Goal: Information Seeking & Learning: Learn about a topic

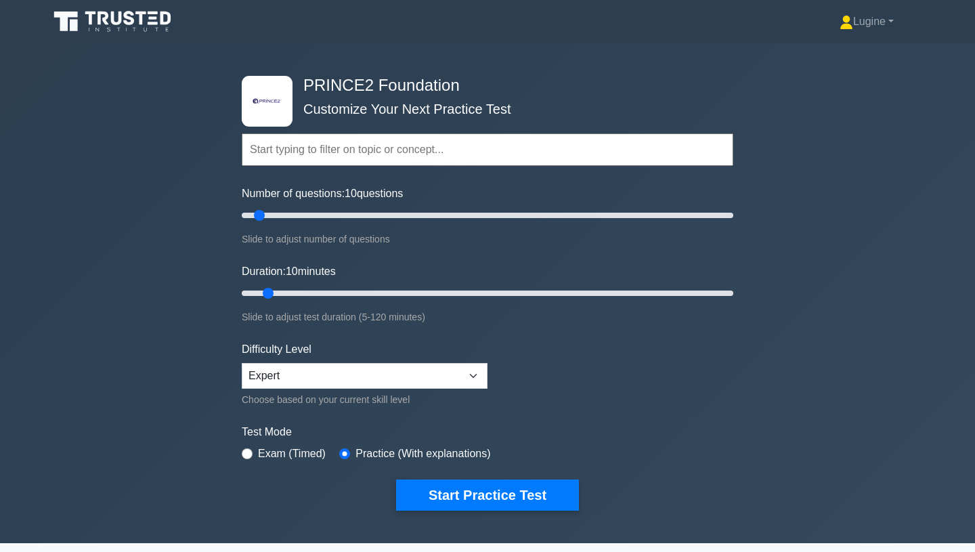
click at [370, 151] on input "text" at bounding box center [488, 149] width 492 height 32
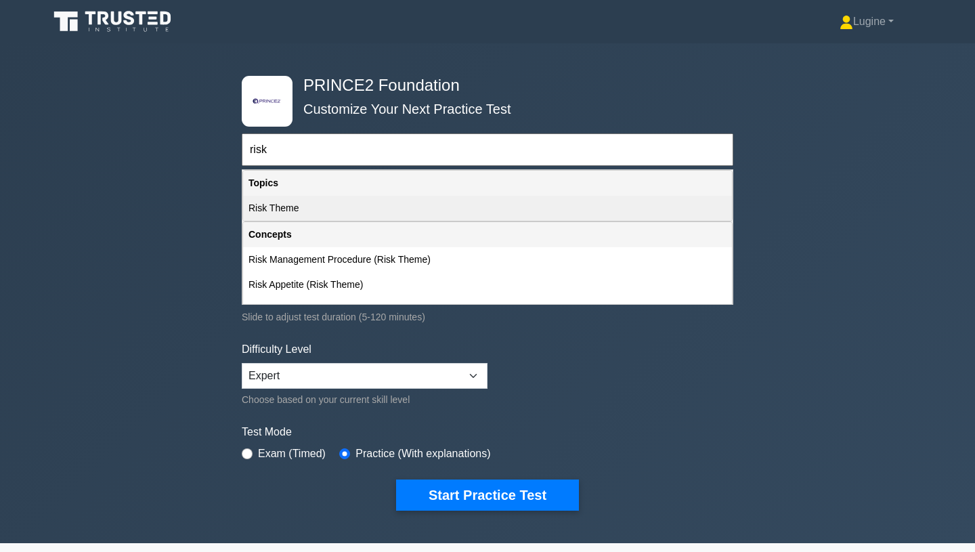
click at [276, 211] on div "Risk Theme" at bounding box center [487, 208] width 489 height 25
type input "Risk Theme"
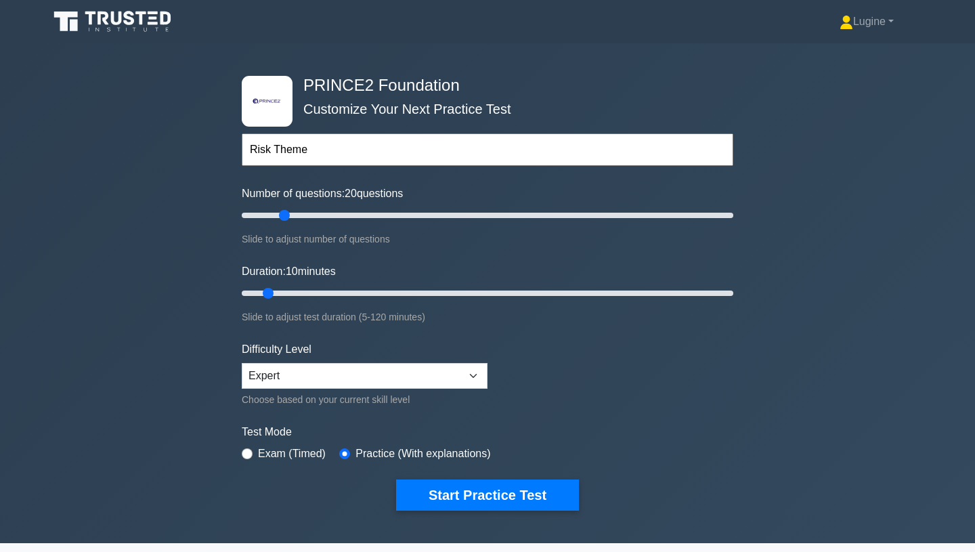
drag, startPoint x: 265, startPoint y: 218, endPoint x: 289, endPoint y: 213, distance: 25.0
type input "20"
click at [289, 213] on input "Number of questions: 20 questions" at bounding box center [488, 215] width 492 height 16
drag, startPoint x: 271, startPoint y: 290, endPoint x: 324, endPoint y: 291, distance: 53.5
type input "25"
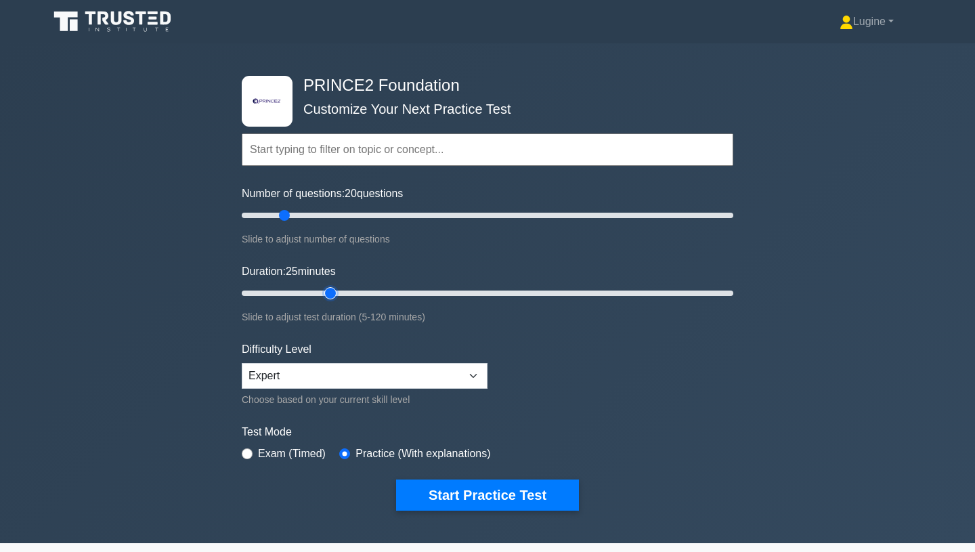
click at [324, 291] on input "Duration: 25 minutes" at bounding box center [488, 293] width 492 height 16
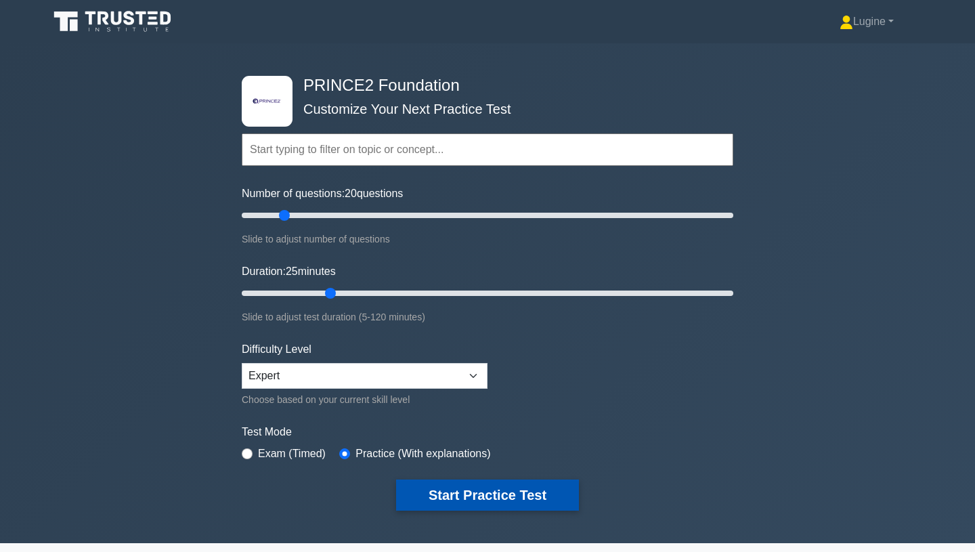
click at [508, 492] on button "Start Practice Test" at bounding box center [487, 494] width 183 height 31
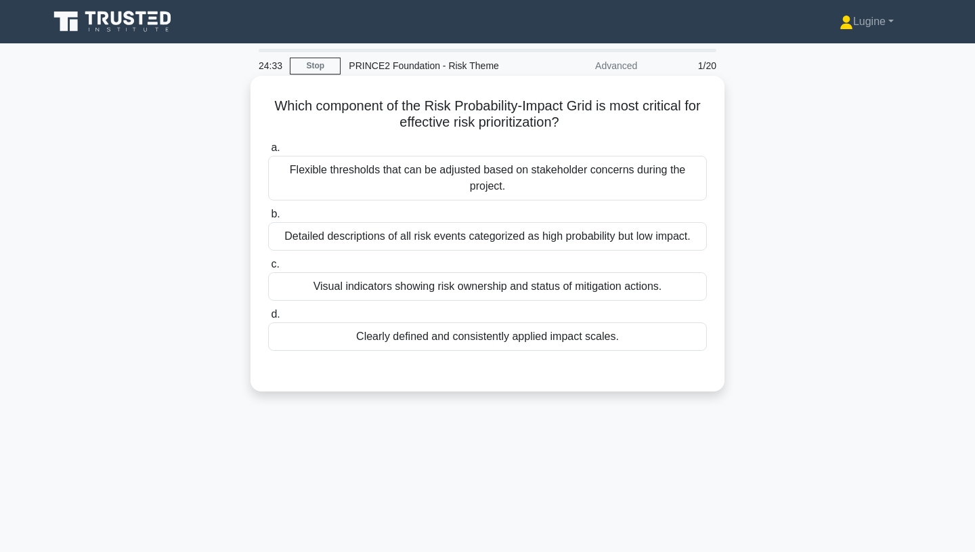
click at [581, 340] on div "Clearly defined and consistently applied impact scales." at bounding box center [487, 336] width 439 height 28
click at [268, 319] on input "d. Clearly defined and consistently applied impact scales." at bounding box center [268, 314] width 0 height 9
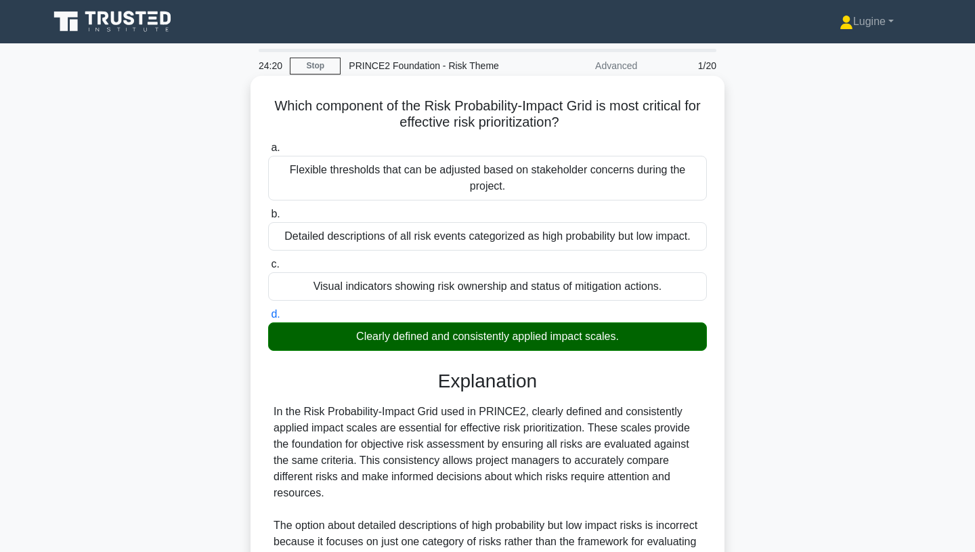
drag, startPoint x: 280, startPoint y: 106, endPoint x: 618, endPoint y: 338, distance: 409.9
click at [618, 338] on div "Which component of the Risk Probability-Impact Grid is most critical for effect…" at bounding box center [487, 401] width 463 height 641
copy div "hich component of the Risk Probability-Impact Grid is most critical for effecti…"
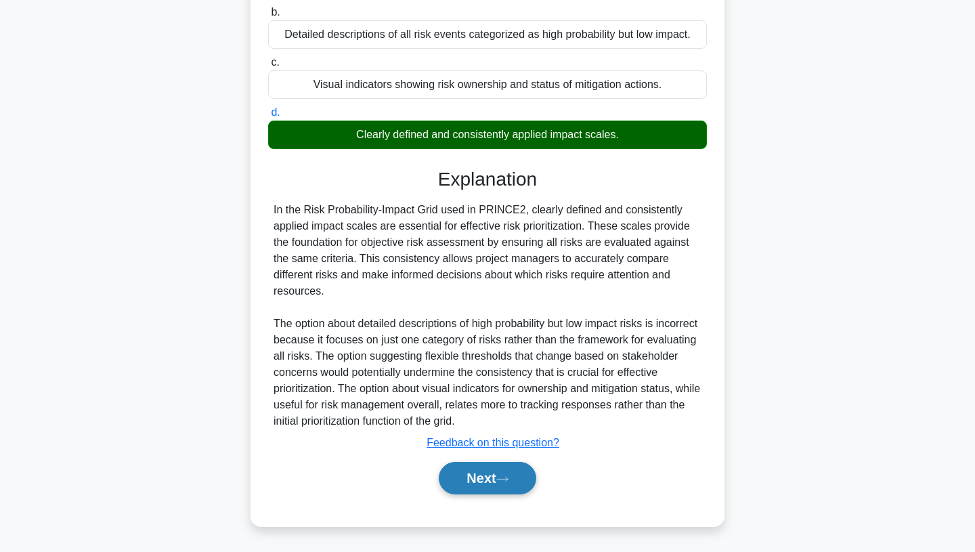
click at [494, 483] on button "Next" at bounding box center [487, 478] width 97 height 32
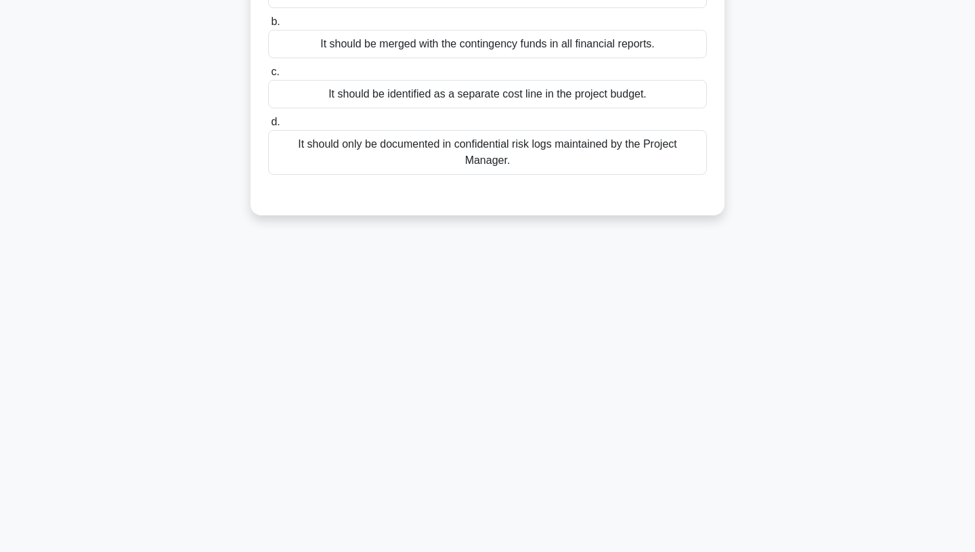
scroll to position [0, 0]
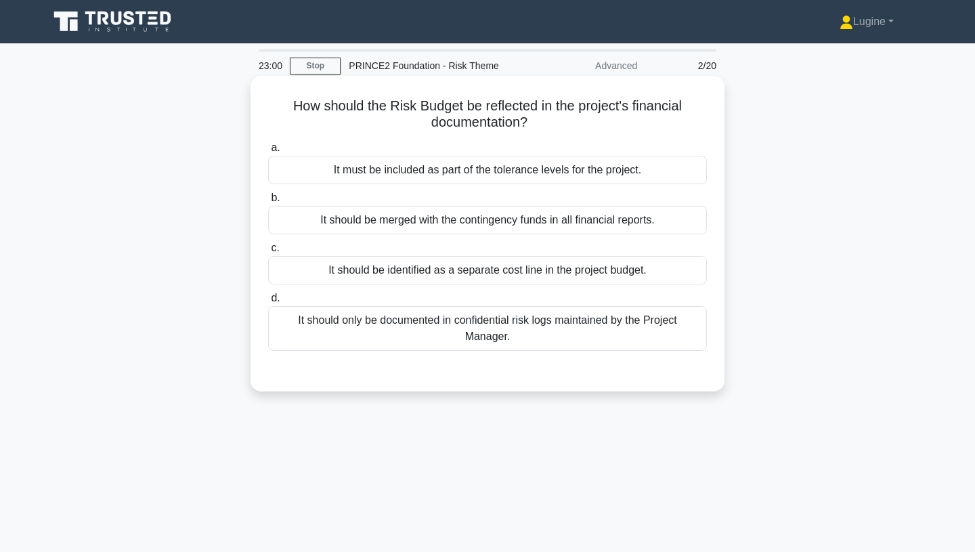
click at [494, 176] on div "It must be included as part of the tolerance levels for the project." at bounding box center [487, 170] width 439 height 28
click at [268, 152] on input "a. It must be included as part of the tolerance levels for the project." at bounding box center [268, 148] width 0 height 9
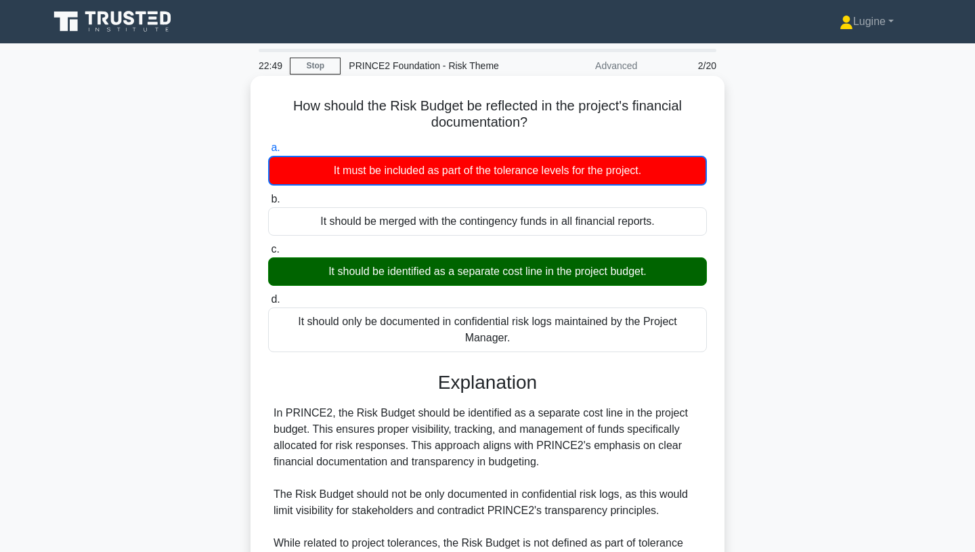
drag, startPoint x: 295, startPoint y: 107, endPoint x: 663, endPoint y: 345, distance: 438.1
click at [663, 345] on div "How should the Risk Budget be reflected in the project's financial documentatio…" at bounding box center [487, 418] width 463 height 675
copy div "How should the Risk Budget be reflected in the project's financial documentatio…"
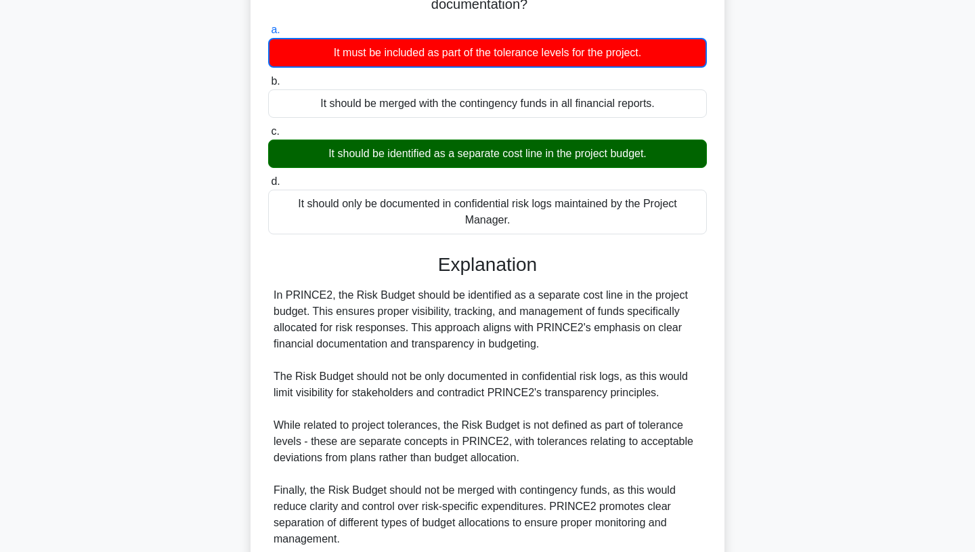
scroll to position [236, 0]
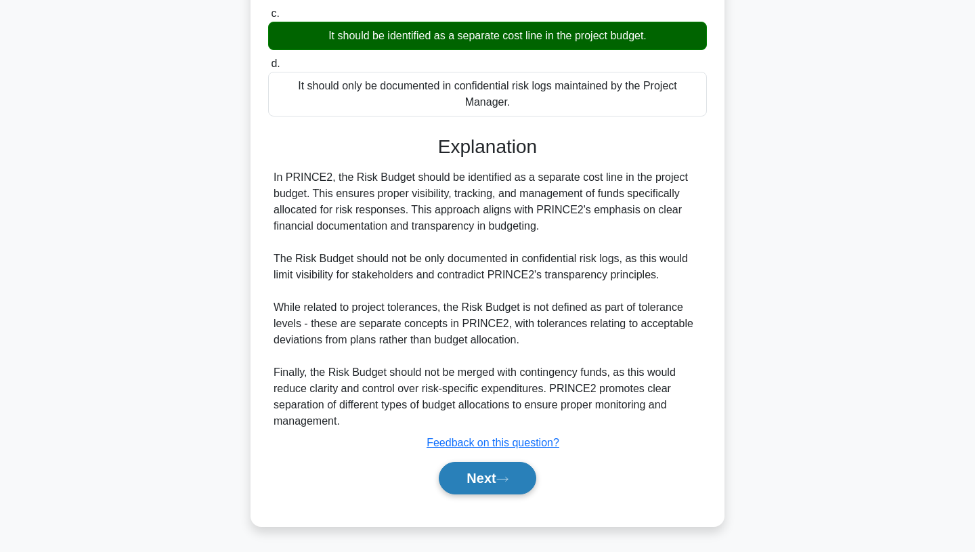
click at [506, 482] on button "Next" at bounding box center [487, 478] width 97 height 32
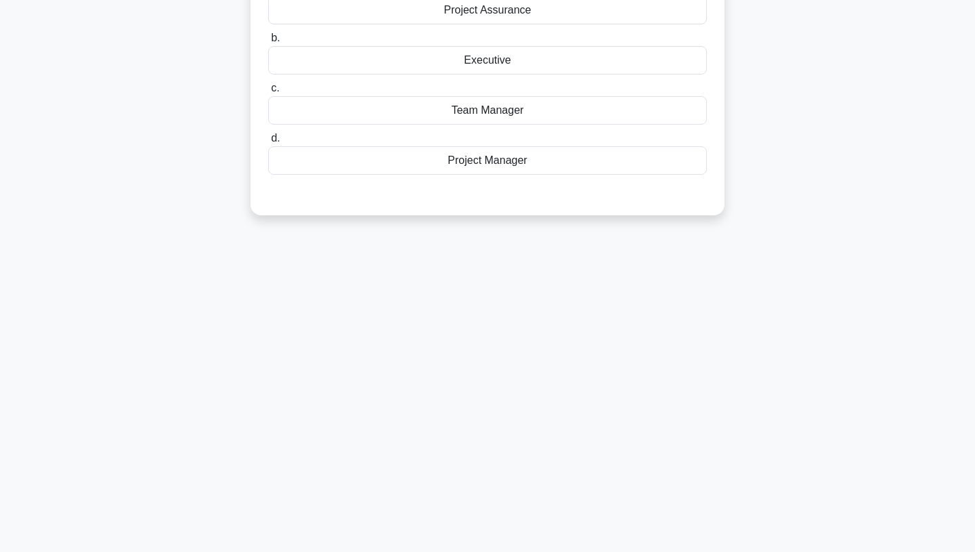
scroll to position [0, 0]
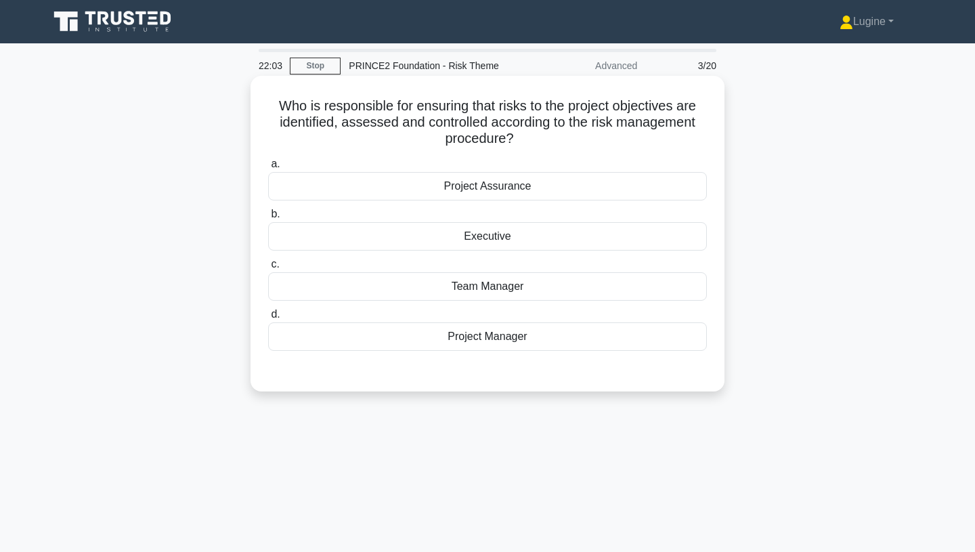
click at [518, 343] on div "Project Manager" at bounding box center [487, 336] width 439 height 28
click at [268, 319] on input "d. Project Manager" at bounding box center [268, 314] width 0 height 9
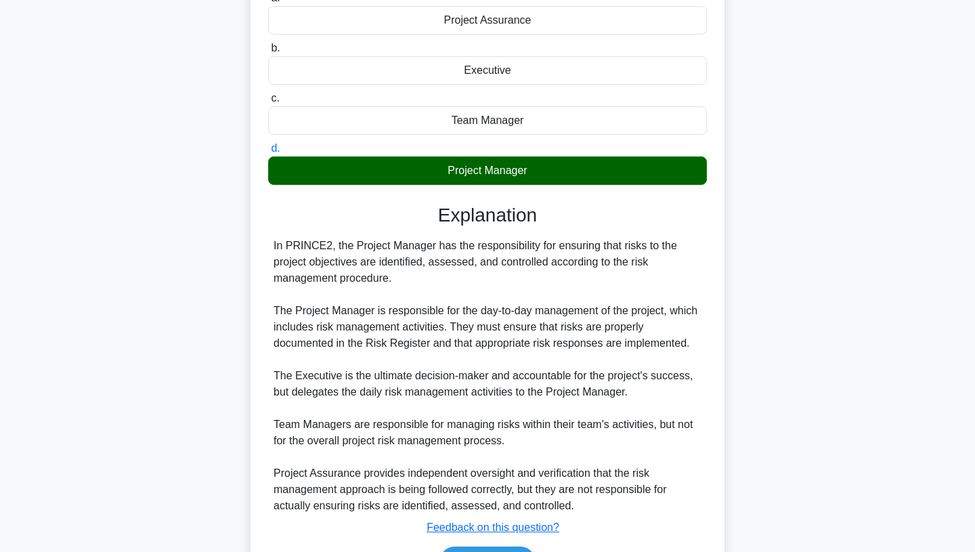
scroll to position [251, 0]
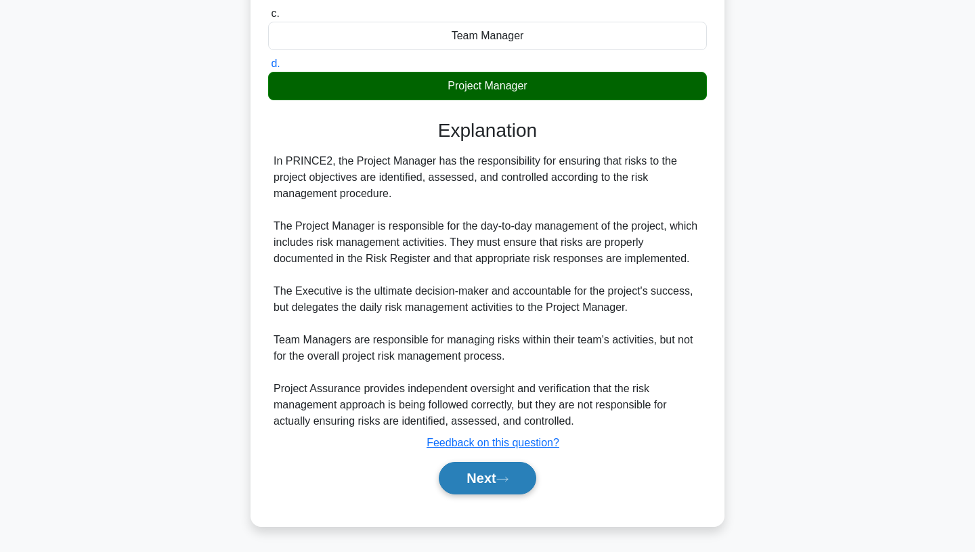
click at [496, 478] on button "Next" at bounding box center [487, 478] width 97 height 32
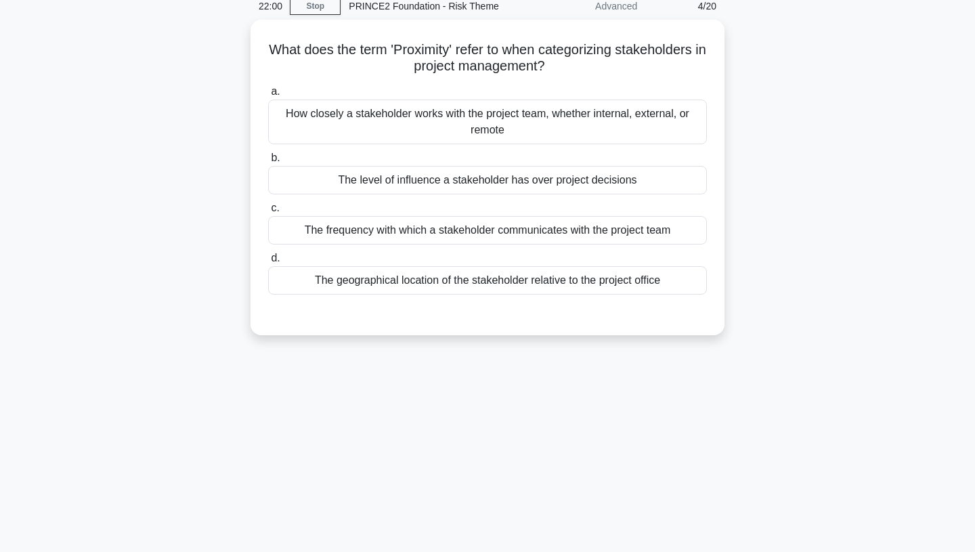
scroll to position [0, 0]
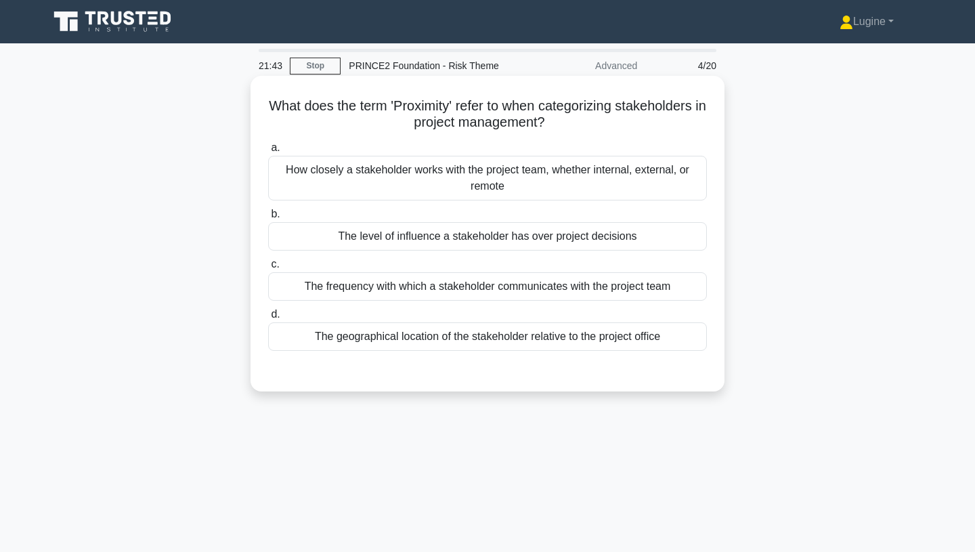
click at [475, 288] on div "The frequency with which a stakeholder communicates with the project team" at bounding box center [487, 286] width 439 height 28
click at [268, 269] on input "c. The frequency with which a stakeholder communicates with the project team" at bounding box center [268, 264] width 0 height 9
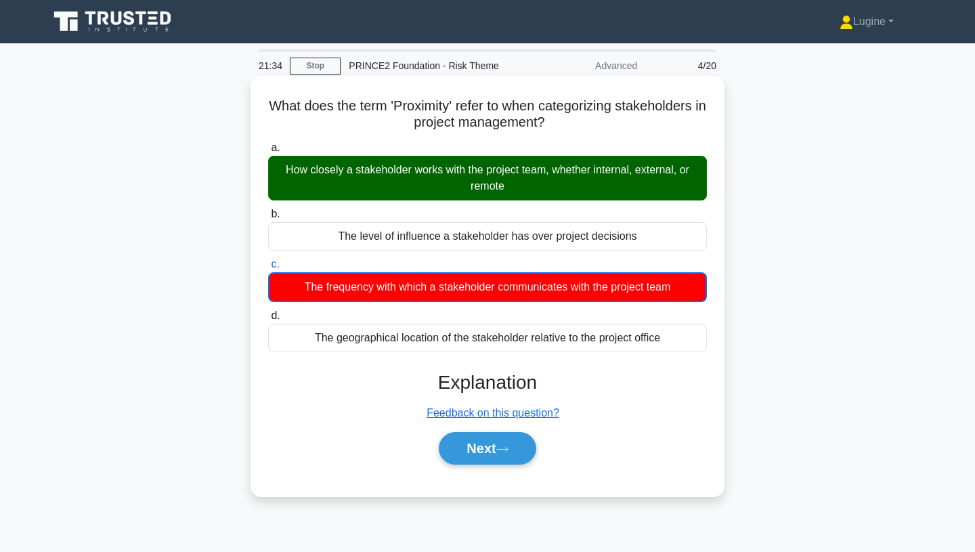
drag, startPoint x: 271, startPoint y: 105, endPoint x: 659, endPoint y: 342, distance: 454.6
click at [659, 342] on div "What does the term 'Proximity' refer to when categorizing stakeholders in proje…" at bounding box center [487, 286] width 463 height 410
copy div "What does the term 'Proximity' refer to when categorizing stakeholders in proje…"
click at [552, 131] on icon ".spinner_0XTQ{transform-origin:center;animation:spinner_y6GP .75s linear infini…" at bounding box center [553, 123] width 16 height 16
click at [512, 439] on button "Next" at bounding box center [487, 448] width 97 height 32
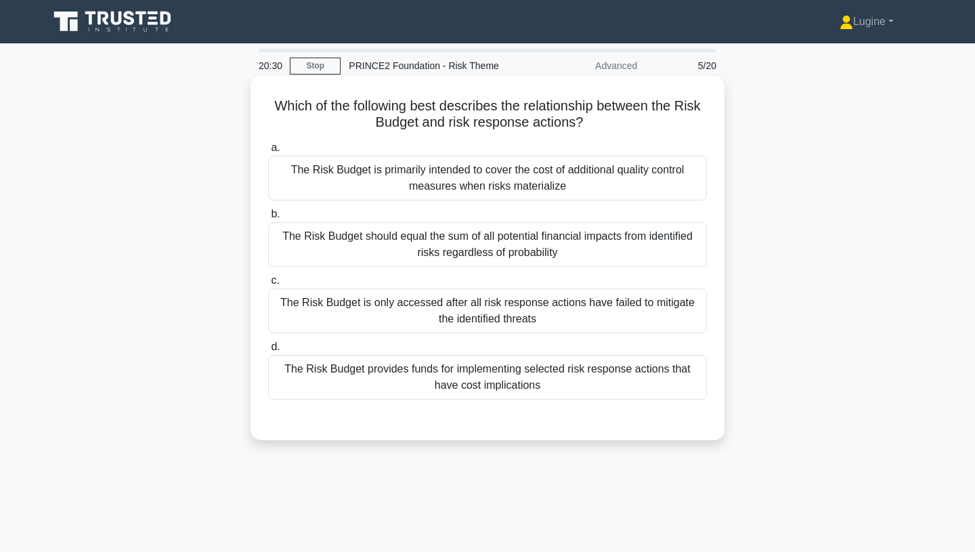
click at [565, 378] on div "The Risk Budget provides funds for implementing selected risk response actions …" at bounding box center [487, 377] width 439 height 45
click at [268, 351] on input "d. The Risk Budget provides funds for implementing selected risk response actio…" at bounding box center [268, 347] width 0 height 9
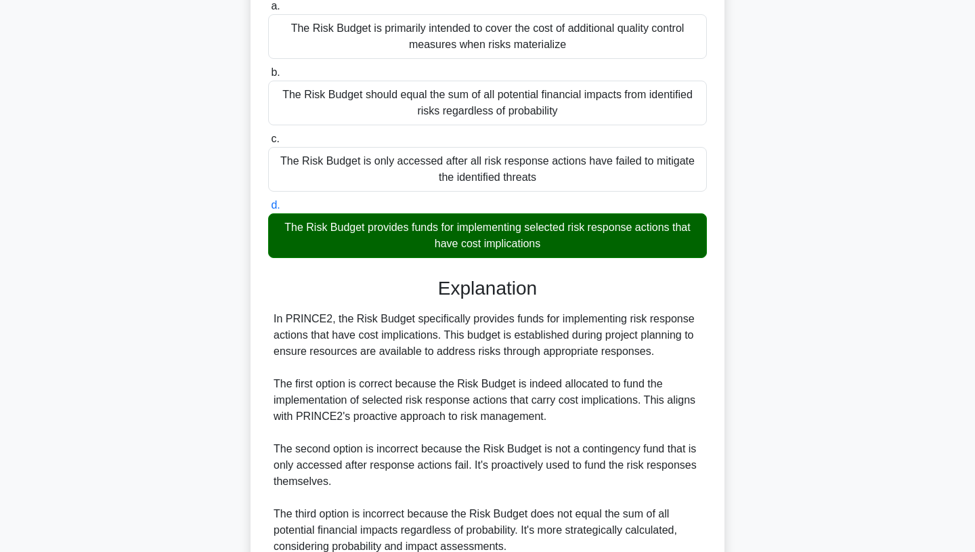
scroll to position [332, 0]
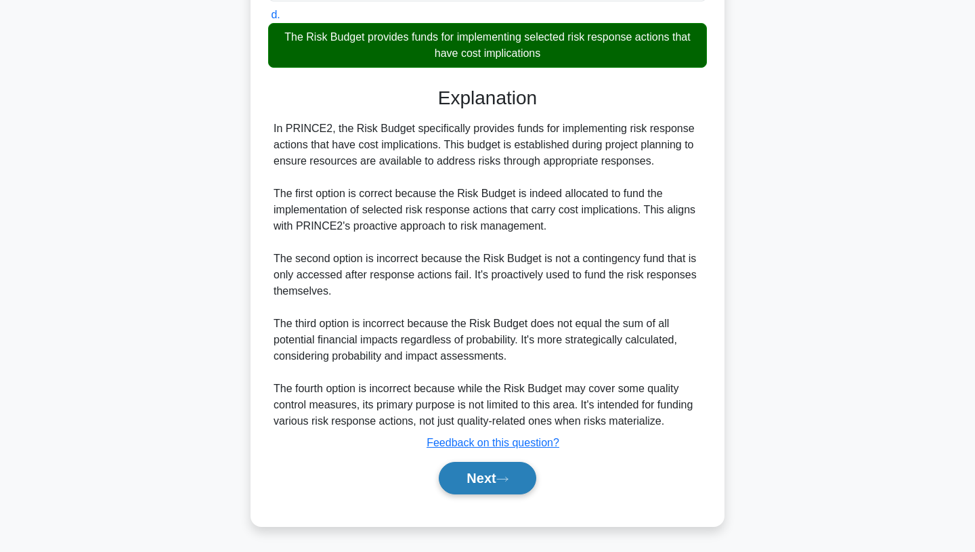
click at [500, 480] on button "Next" at bounding box center [487, 478] width 97 height 32
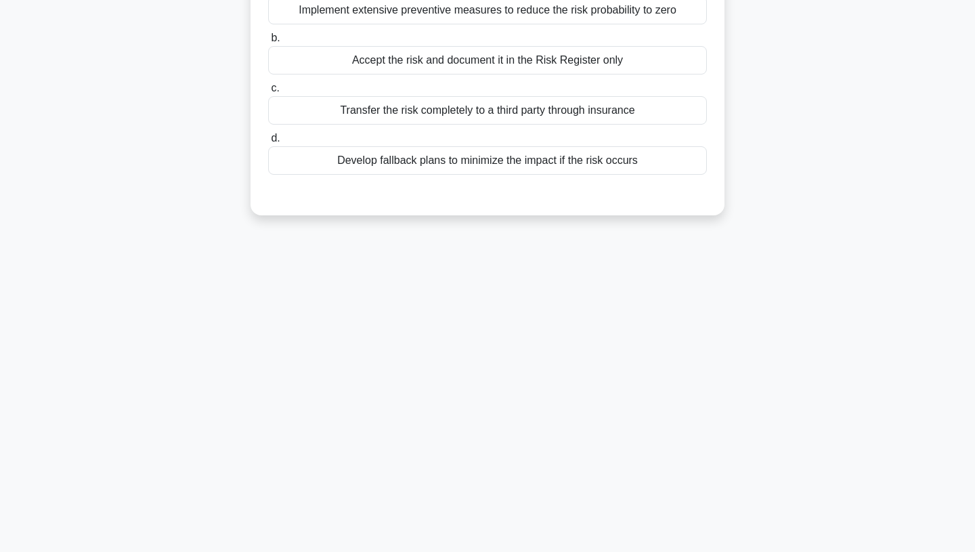
scroll to position [0, 0]
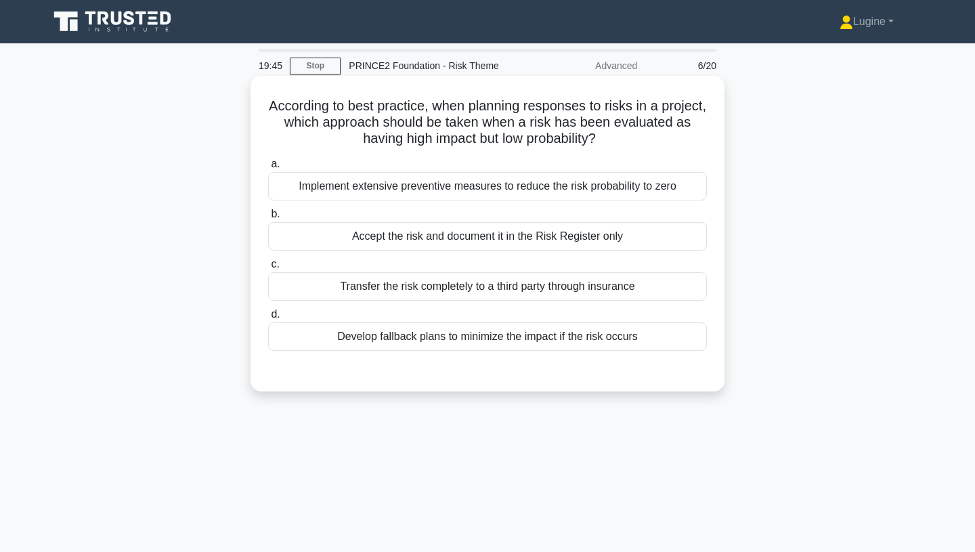
click at [495, 340] on div "Develop fallback plans to minimize the impact if the risk occurs" at bounding box center [487, 336] width 439 height 28
click at [268, 319] on input "d. Develop fallback plans to minimize the impact if the risk occurs" at bounding box center [268, 314] width 0 height 9
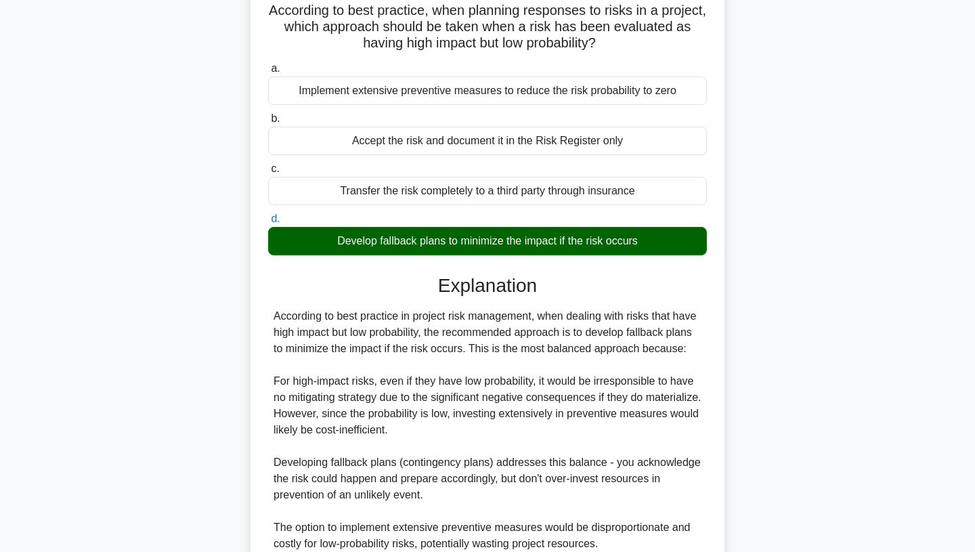
scroll to position [349, 0]
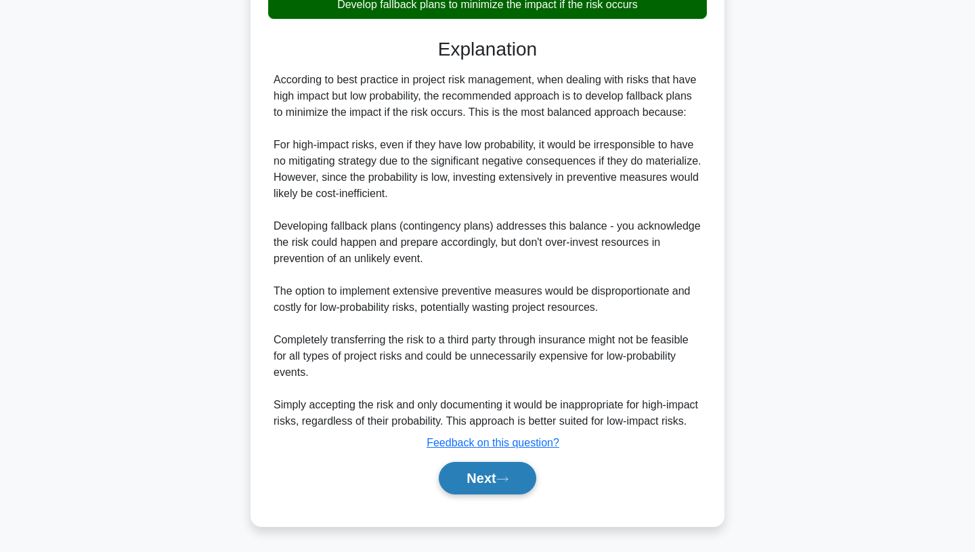
click at [502, 483] on button "Next" at bounding box center [487, 478] width 97 height 32
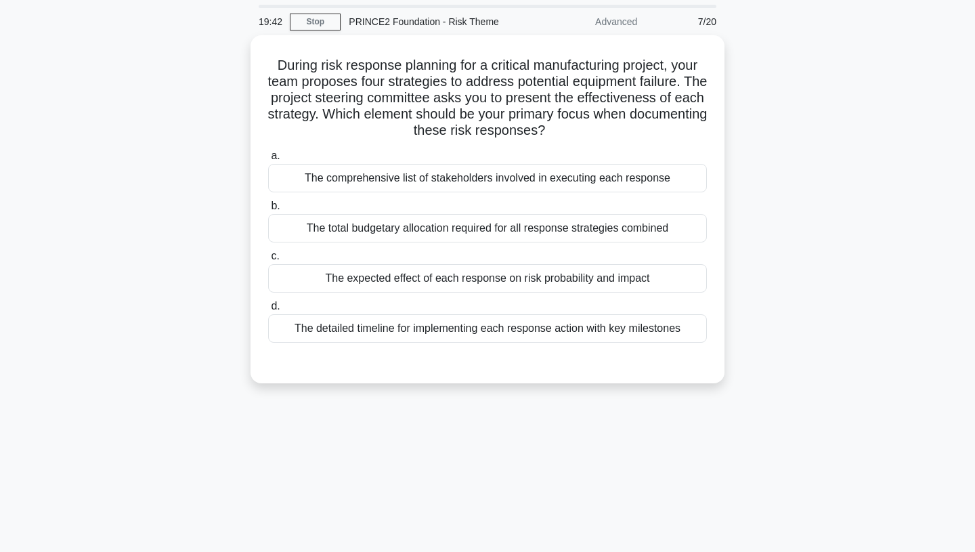
scroll to position [0, 0]
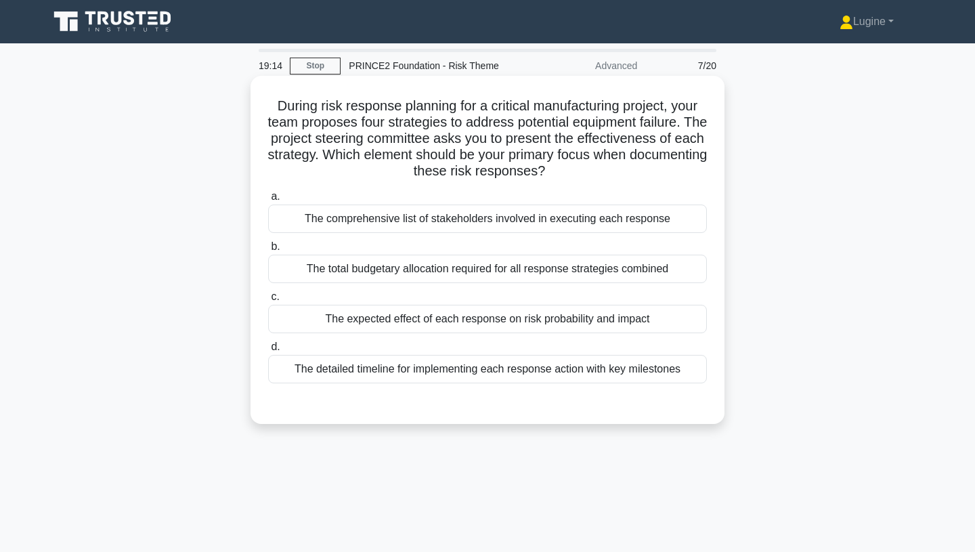
click at [490, 325] on div "The expected effect of each response on risk probability and impact" at bounding box center [487, 319] width 439 height 28
click at [268, 301] on input "c. The expected effect of each response on risk probability and impact" at bounding box center [268, 296] width 0 height 9
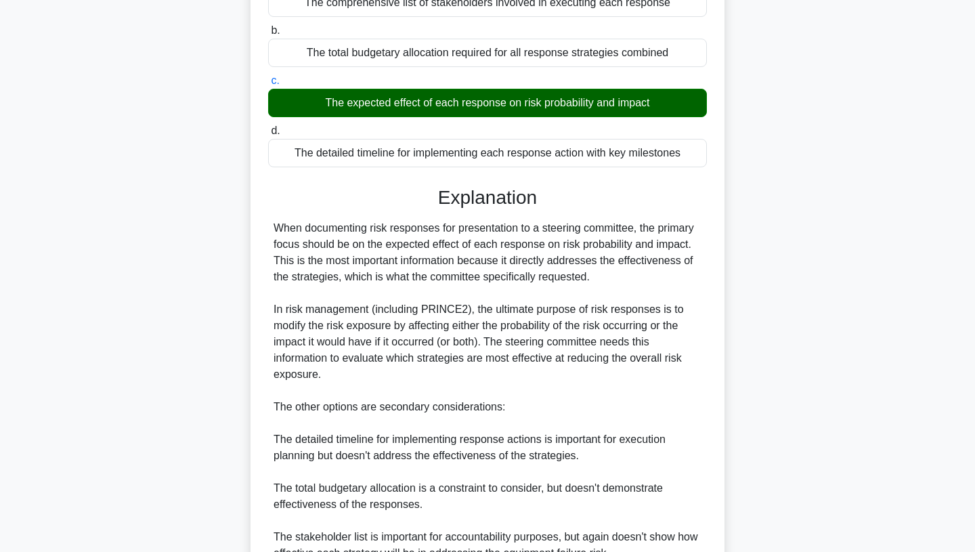
scroll to position [397, 0]
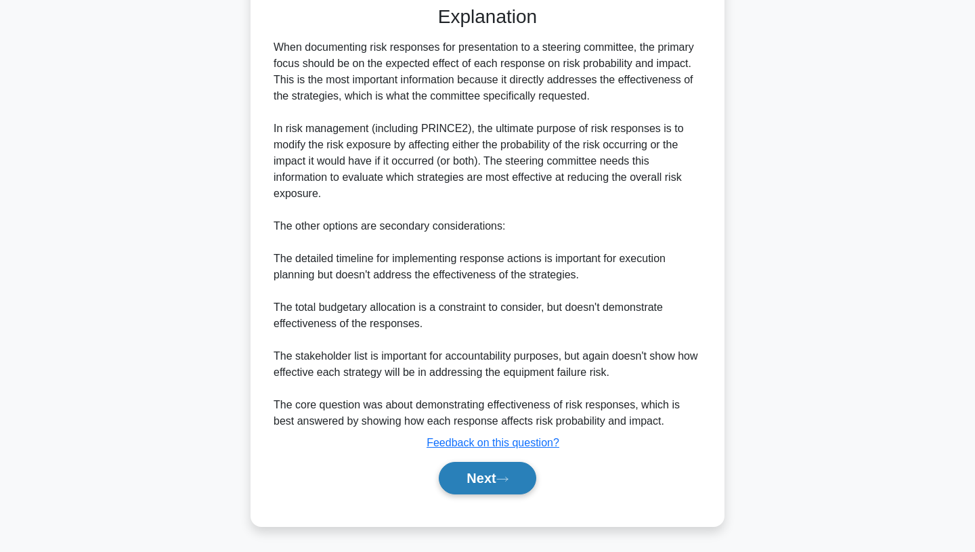
click at [485, 486] on button "Next" at bounding box center [487, 478] width 97 height 32
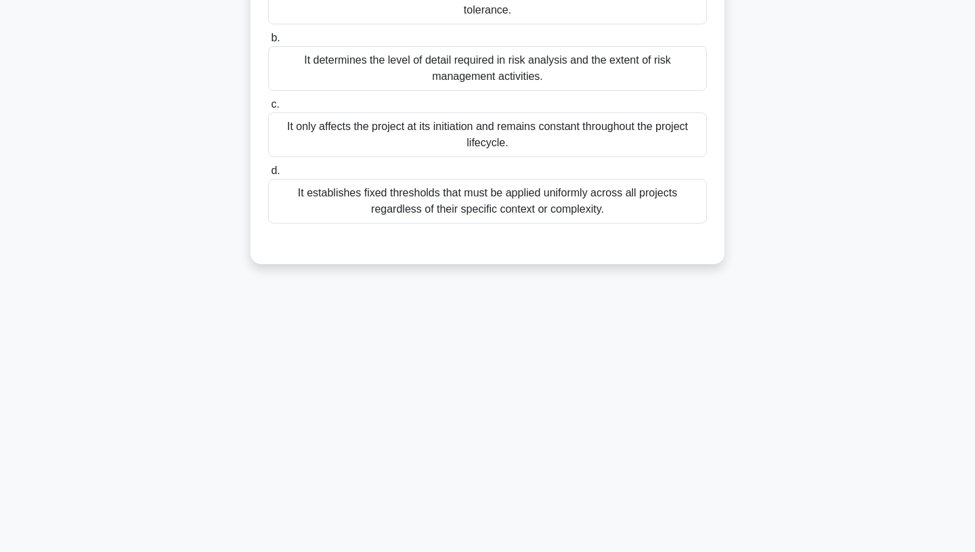
scroll to position [0, 0]
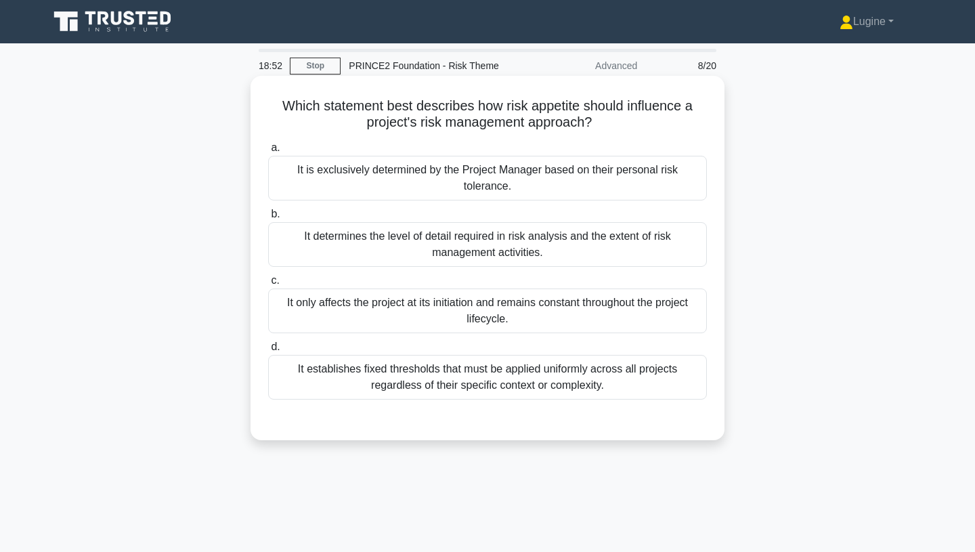
click at [473, 381] on div "It establishes fixed thresholds that must be applied uniformly across all proje…" at bounding box center [487, 377] width 439 height 45
click at [268, 351] on input "d. It establishes fixed thresholds that must be applied uniformly across all pr…" at bounding box center [268, 347] width 0 height 9
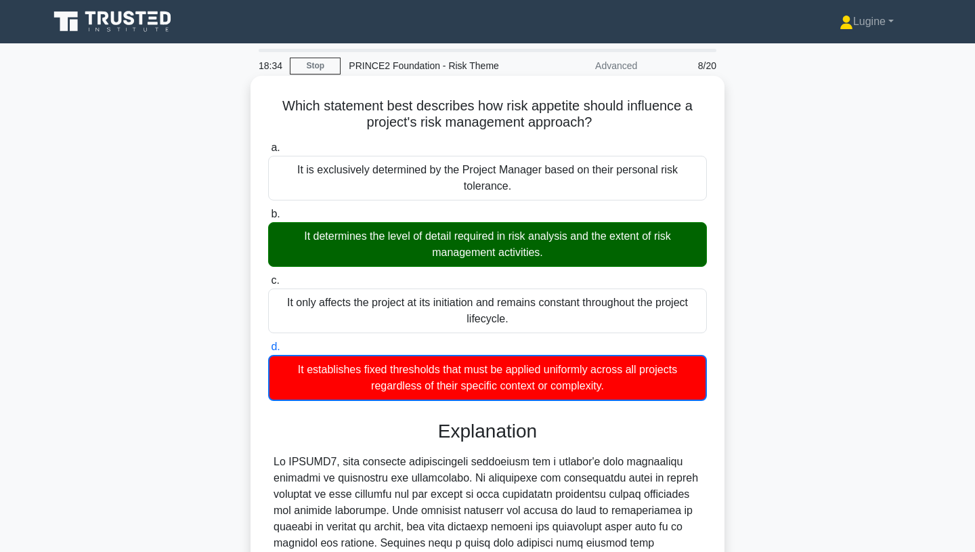
drag, startPoint x: 282, startPoint y: 103, endPoint x: 642, endPoint y: 399, distance: 466.1
click at [642, 399] on div "Which statement best describes how risk appetite should influence a project's r…" at bounding box center [487, 451] width 463 height 740
copy div "Which statement best describes how risk appetite should influence a project's r…"
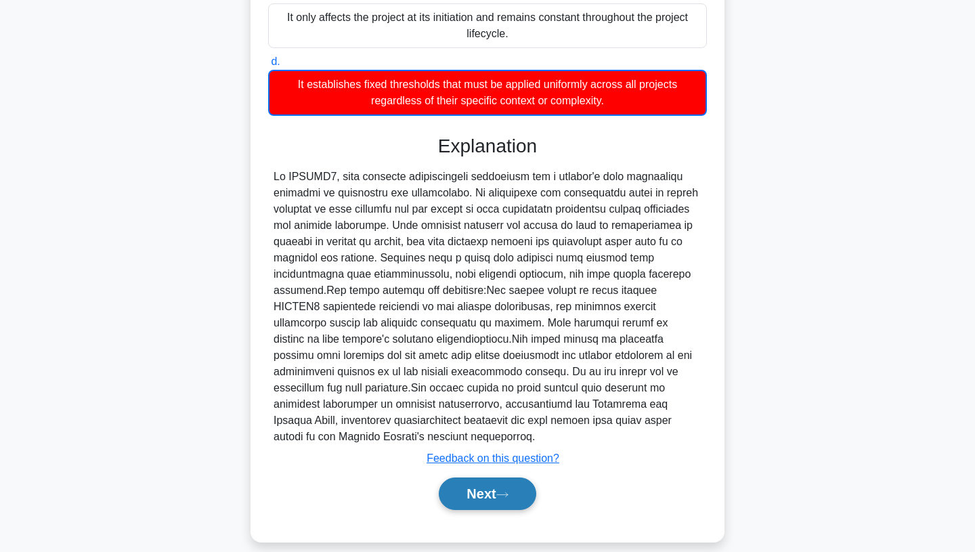
click at [519, 477] on button "Next" at bounding box center [487, 493] width 97 height 32
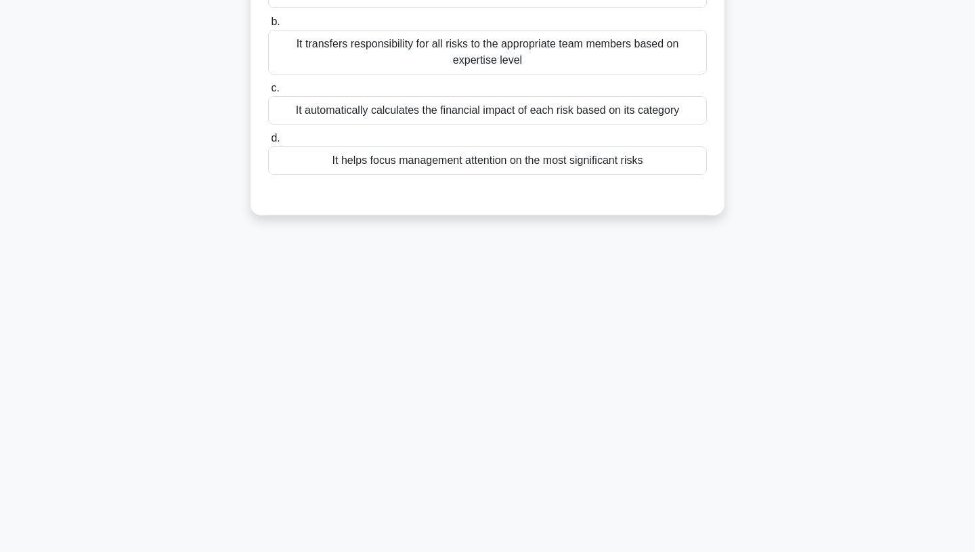
scroll to position [0, 0]
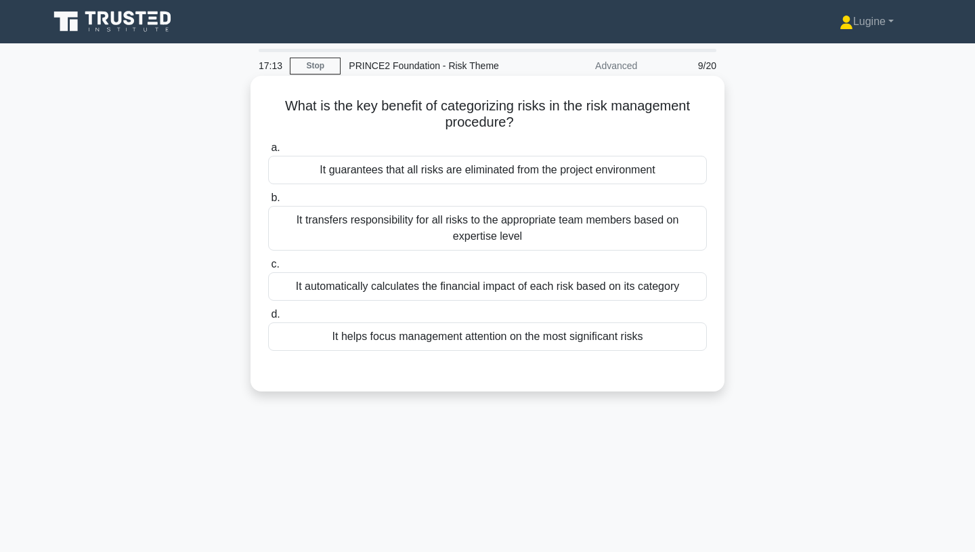
click at [501, 345] on div "It helps focus management attention on the most significant risks" at bounding box center [487, 336] width 439 height 28
click at [268, 319] on input "d. It helps focus management attention on the most significant risks" at bounding box center [268, 314] width 0 height 9
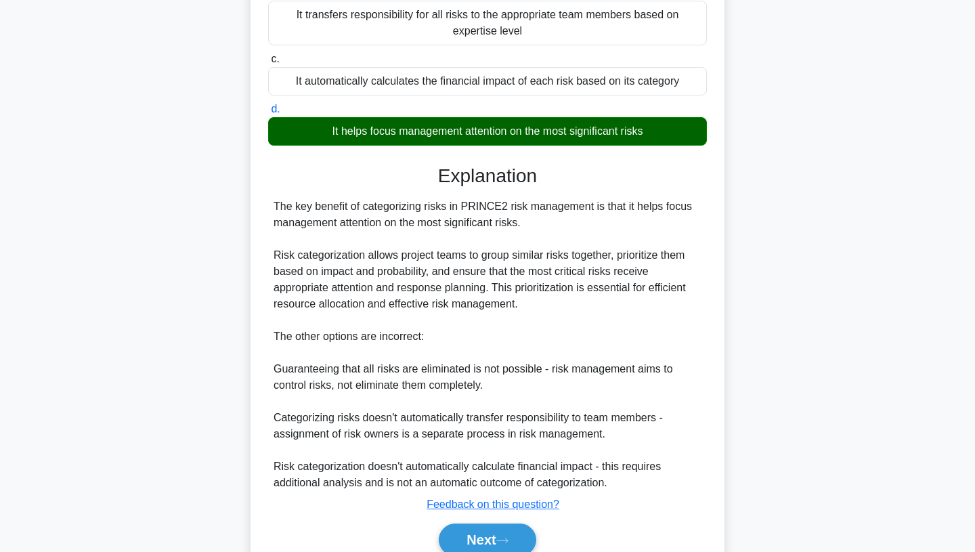
scroll to position [267, 0]
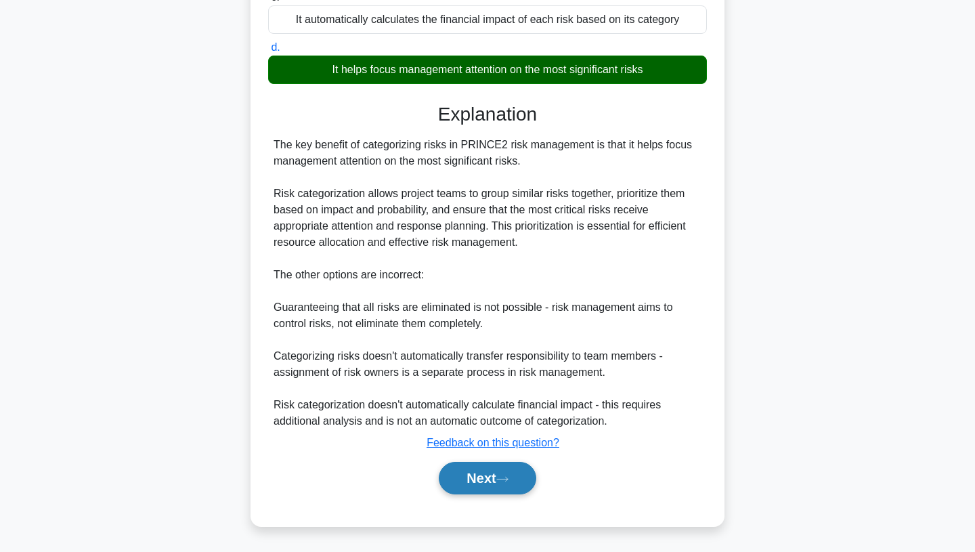
click at [469, 485] on button "Next" at bounding box center [487, 478] width 97 height 32
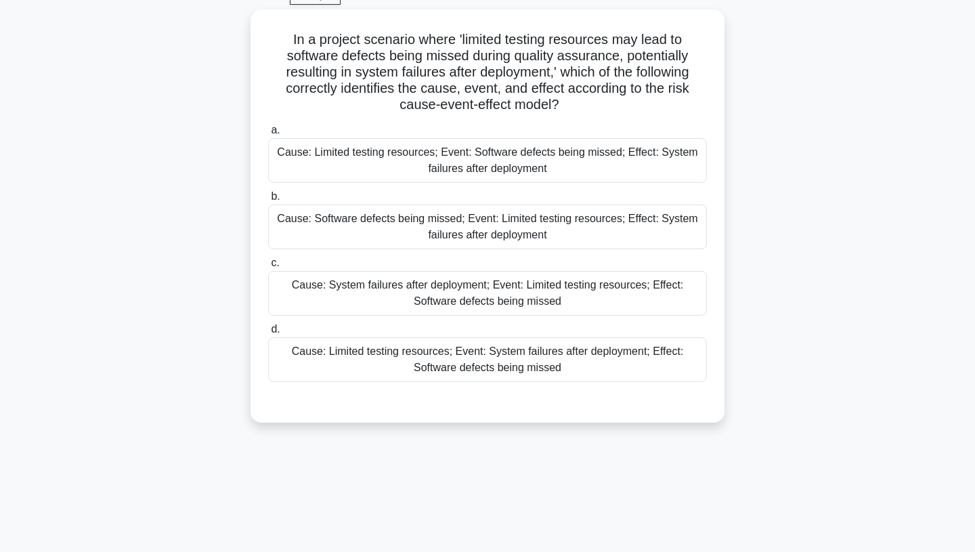
scroll to position [0, 0]
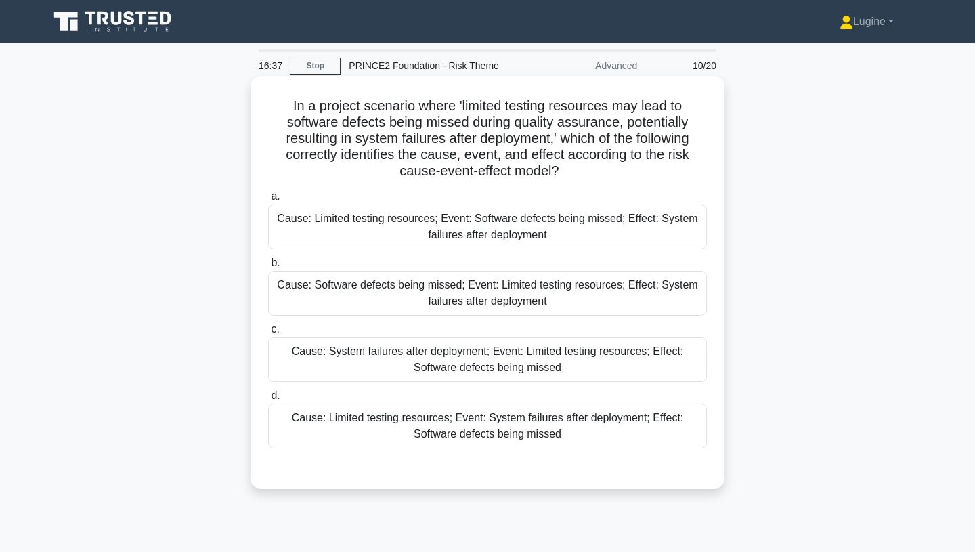
click at [493, 427] on div "Cause: Limited testing resources; Event: System failures after deployment; Effe…" at bounding box center [487, 426] width 439 height 45
click at [268, 400] on input "d. Cause: Limited testing resources; Event: System failures after deployment; E…" at bounding box center [268, 395] width 0 height 9
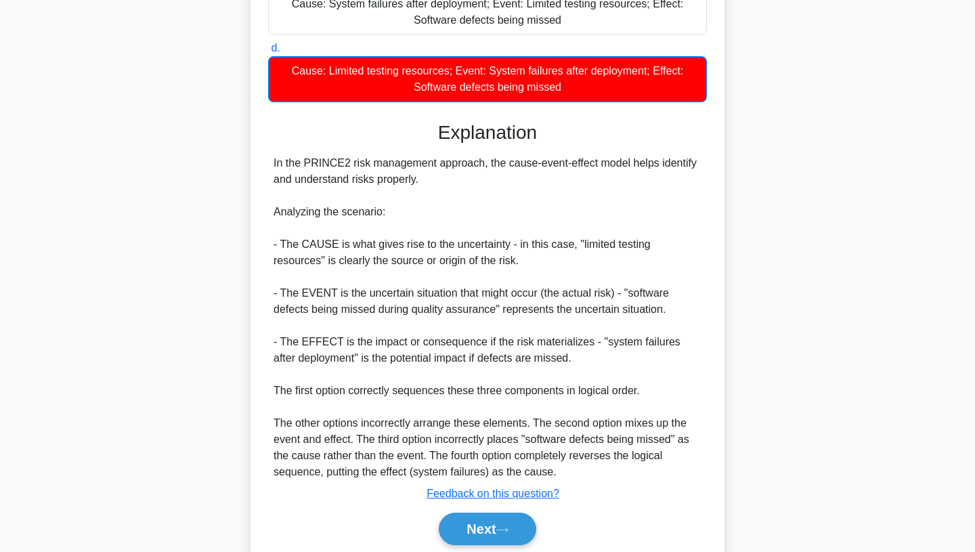
scroll to position [399, 0]
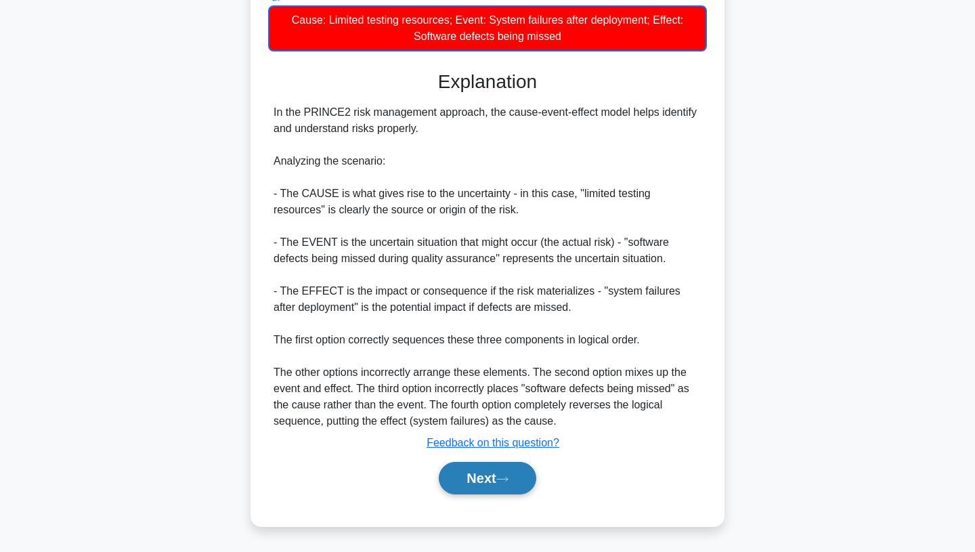
click at [493, 476] on button "Next" at bounding box center [487, 478] width 97 height 32
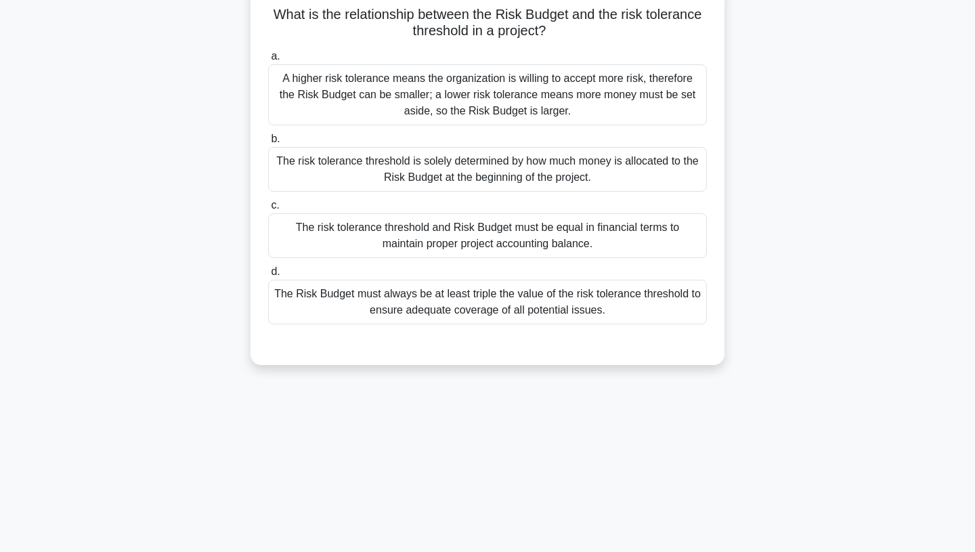
scroll to position [0, 0]
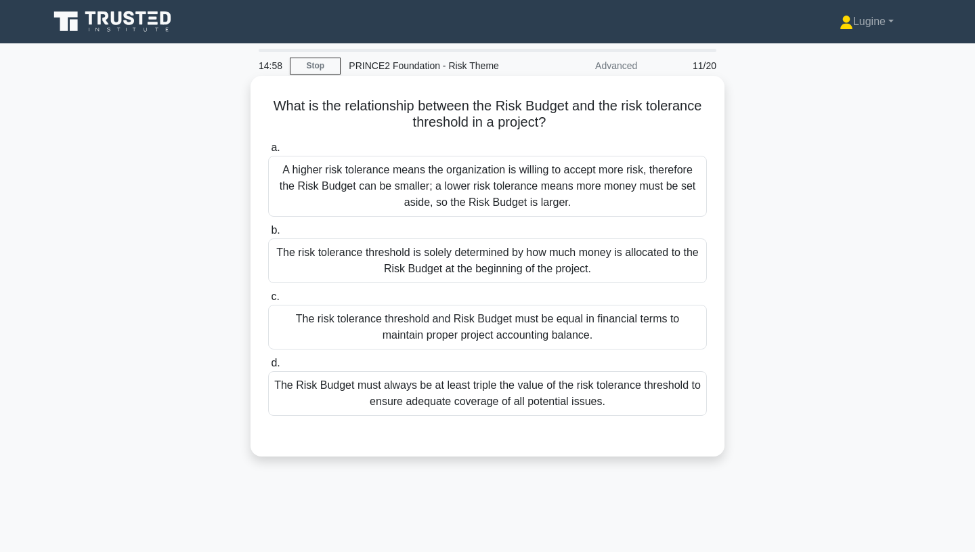
click at [570, 399] on div "The Risk Budget must always be at least triple the value of the risk tolerance …" at bounding box center [487, 393] width 439 height 45
click at [268, 368] on input "d. The Risk Budget must always be at least triple the value of the risk toleran…" at bounding box center [268, 363] width 0 height 9
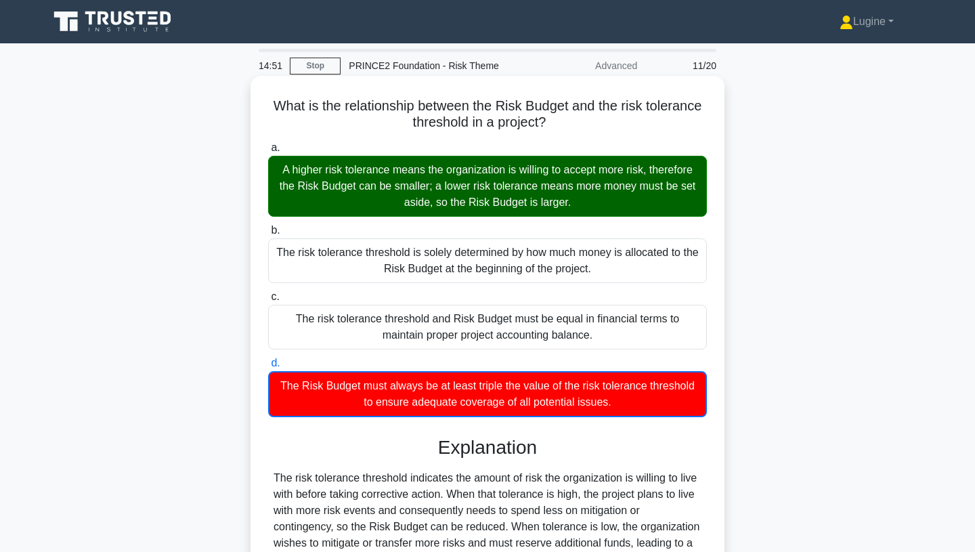
drag, startPoint x: 273, startPoint y: 106, endPoint x: 712, endPoint y: 400, distance: 528.6
click at [712, 400] on div "What is the relationship between the Risk Budget and the risk tolerance thresho…" at bounding box center [487, 378] width 463 height 594
copy div "What is the relationship between the Risk Budget and the risk tolerance thresho…"
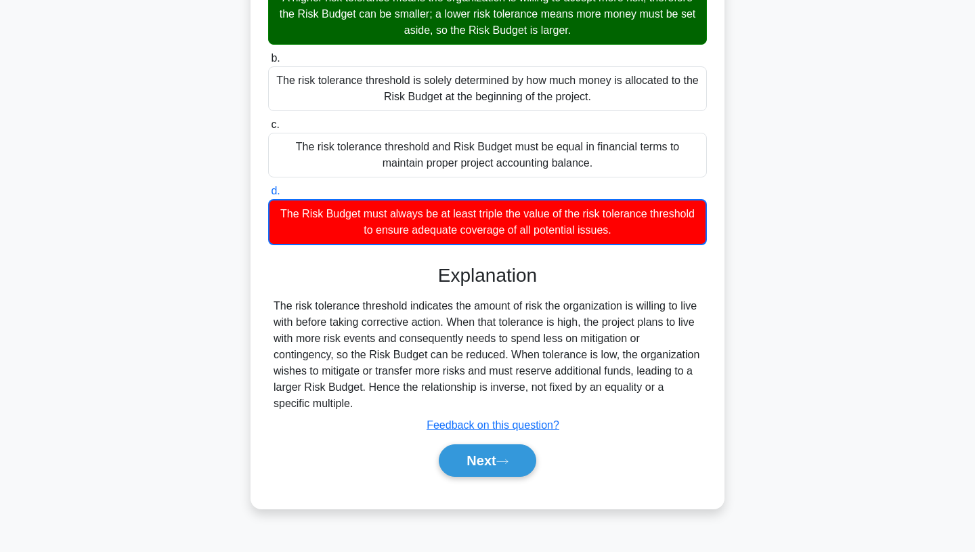
scroll to position [179, 0]
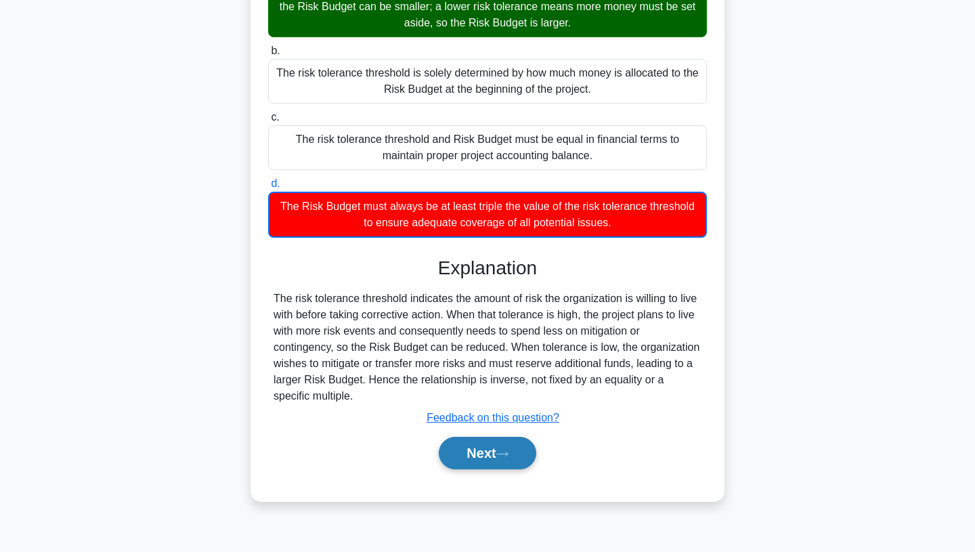
click at [516, 451] on button "Next" at bounding box center [487, 453] width 97 height 32
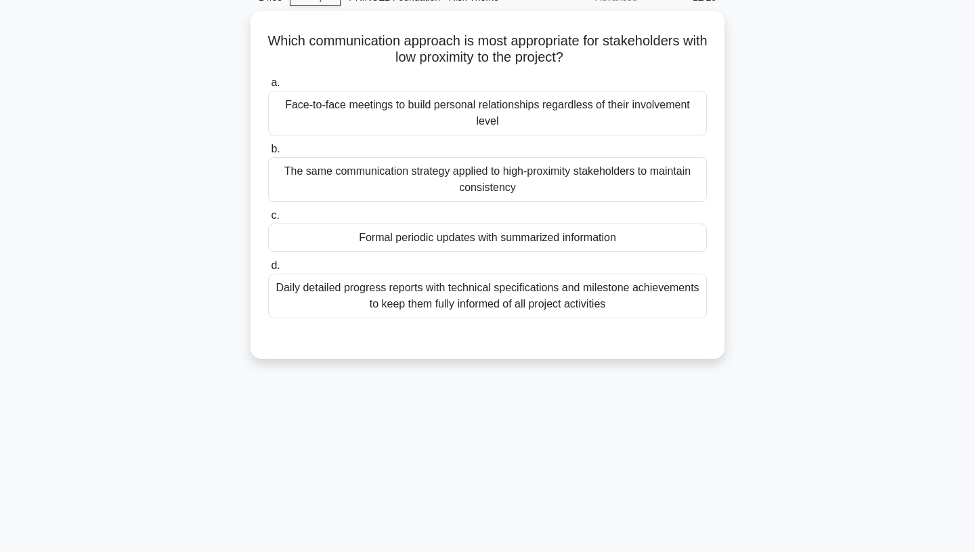
scroll to position [0, 0]
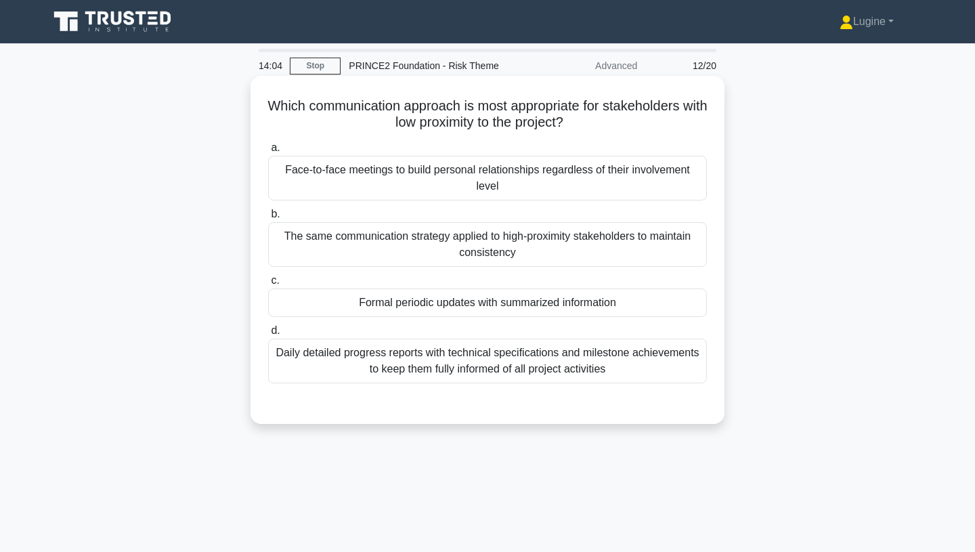
click at [549, 309] on div "Formal periodic updates with summarized information" at bounding box center [487, 302] width 439 height 28
click at [268, 285] on input "c. Formal periodic updates with summarized information" at bounding box center [268, 280] width 0 height 9
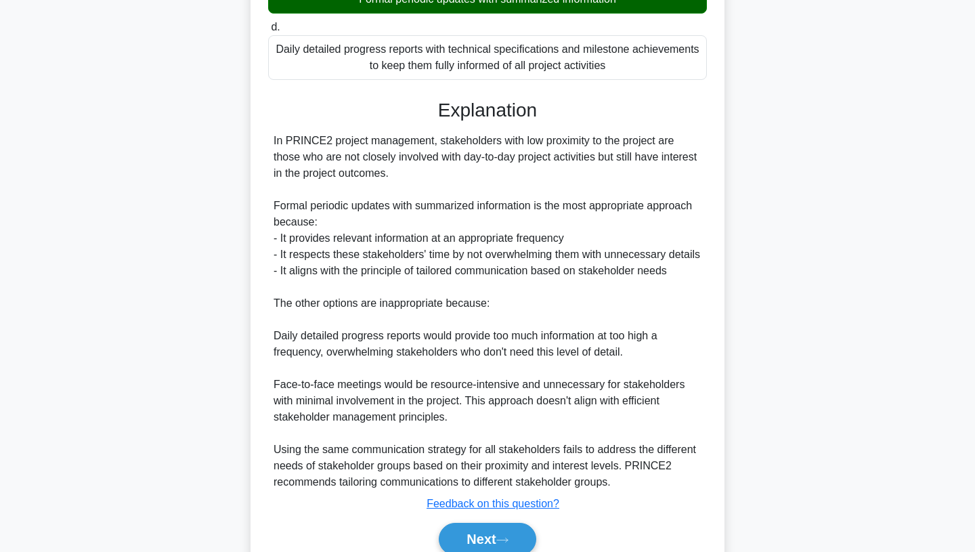
scroll to position [381, 0]
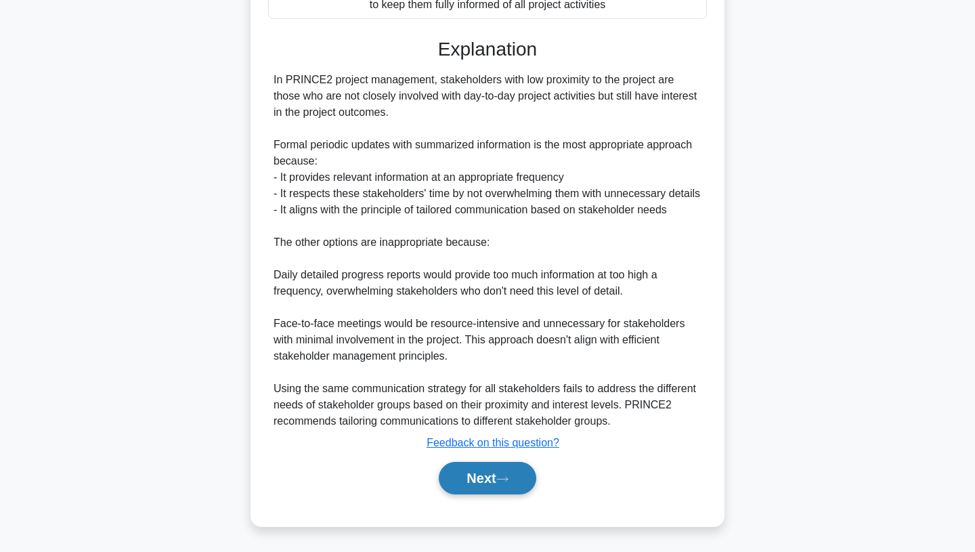
click at [486, 482] on button "Next" at bounding box center [487, 478] width 97 height 32
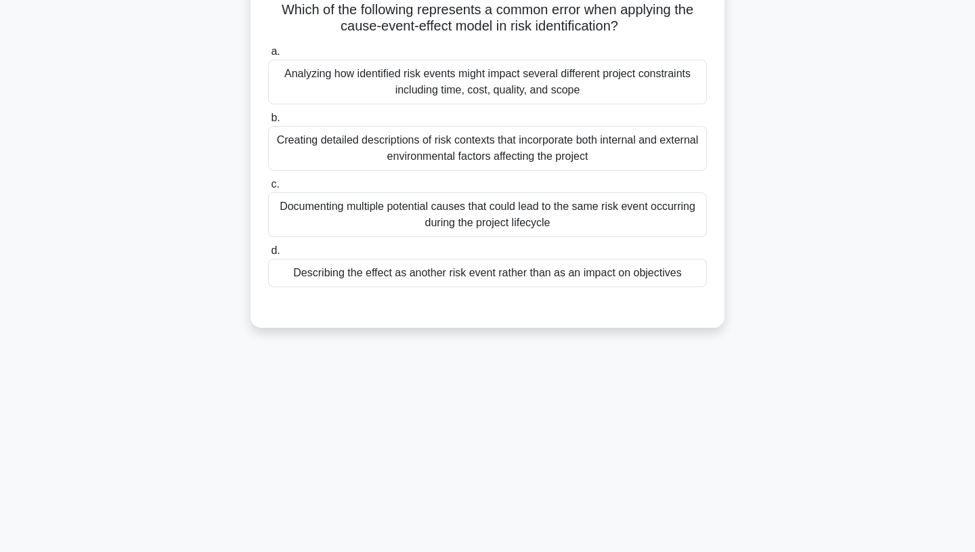
scroll to position [0, 0]
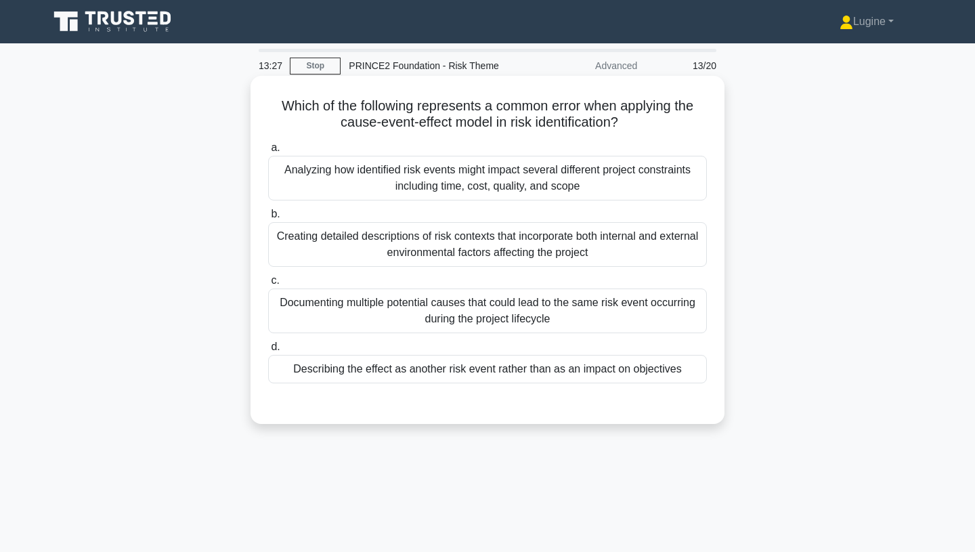
click at [592, 369] on div "Describing the effect as another risk event rather than as an impact on objecti…" at bounding box center [487, 369] width 439 height 28
click at [268, 351] on input "d. Describing the effect as another risk event rather than as an impact on obje…" at bounding box center [268, 347] width 0 height 9
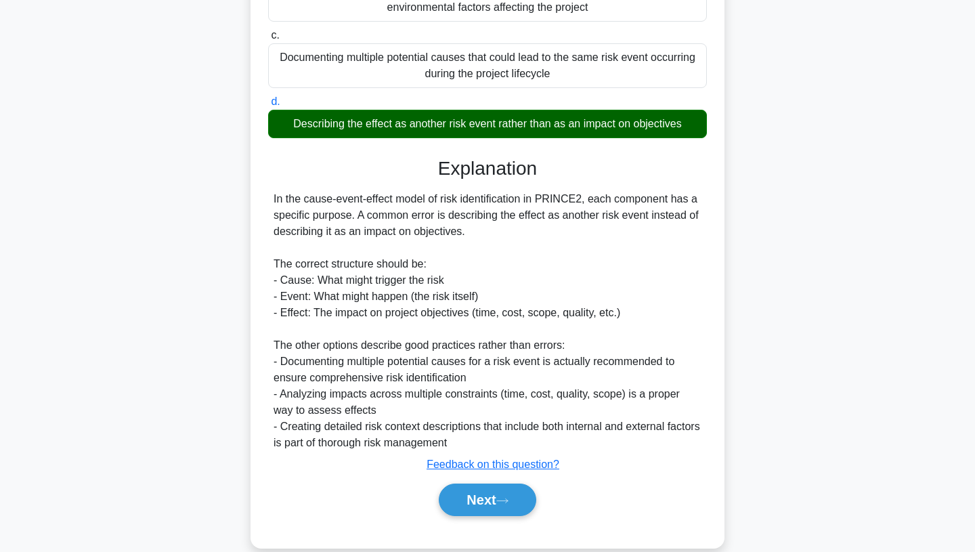
scroll to position [267, 0]
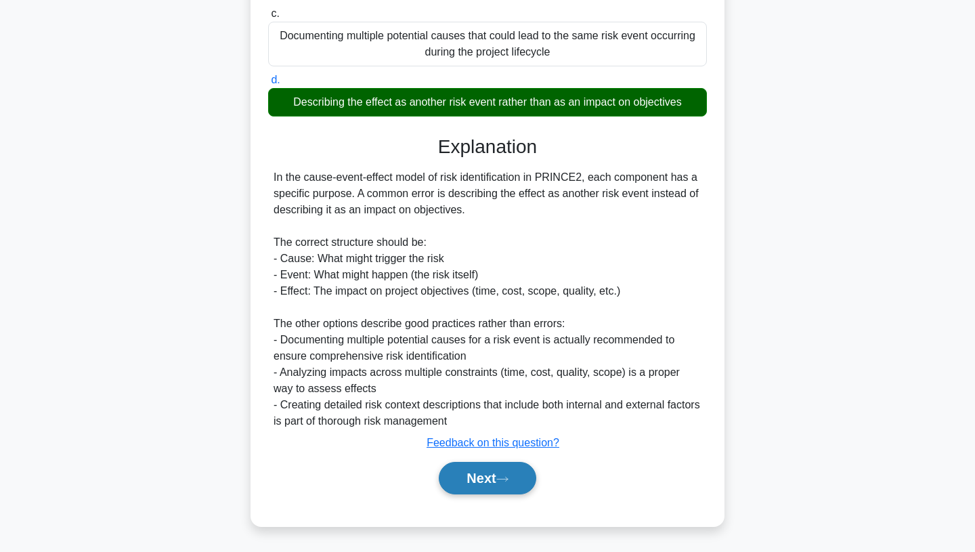
click at [522, 476] on button "Next" at bounding box center [487, 478] width 97 height 32
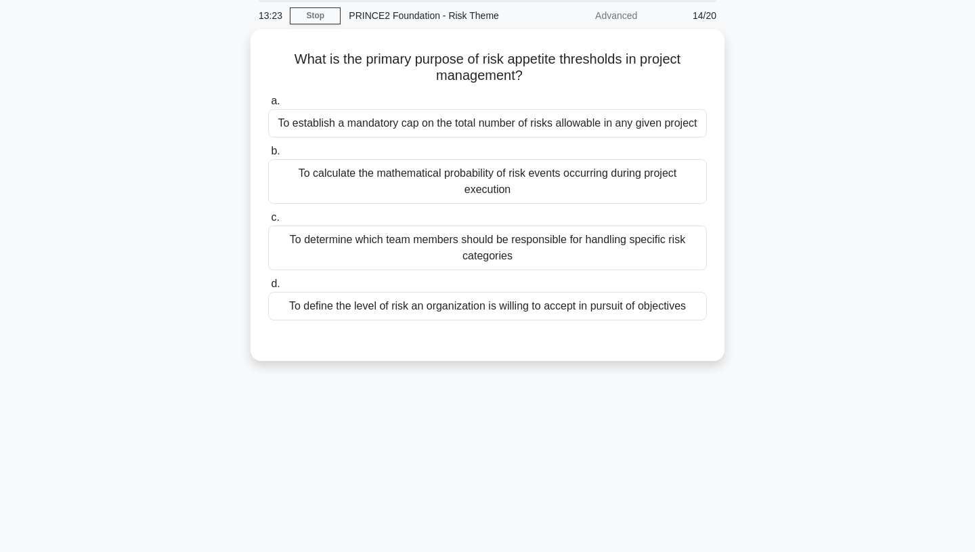
scroll to position [0, 0]
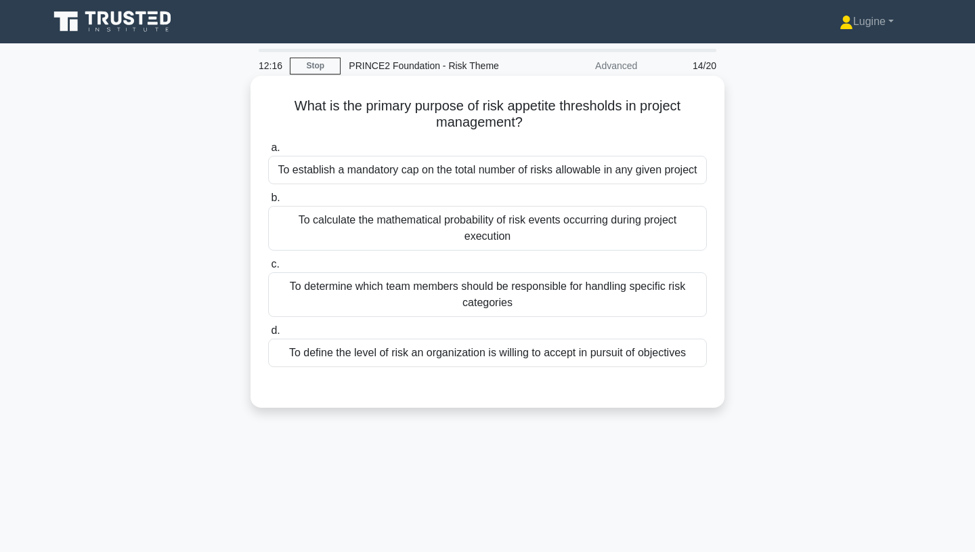
click at [465, 349] on div "To define the level of risk an organization is willing to accept in pursuit of …" at bounding box center [487, 353] width 439 height 28
click at [268, 335] on input "d. To define the level of risk an organization is willing to accept in pursuit …" at bounding box center [268, 330] width 0 height 9
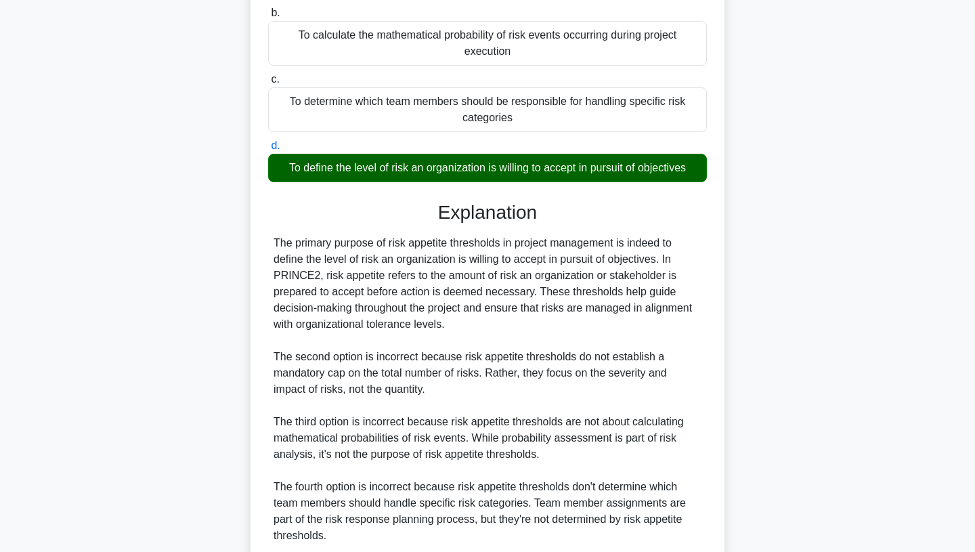
scroll to position [300, 0]
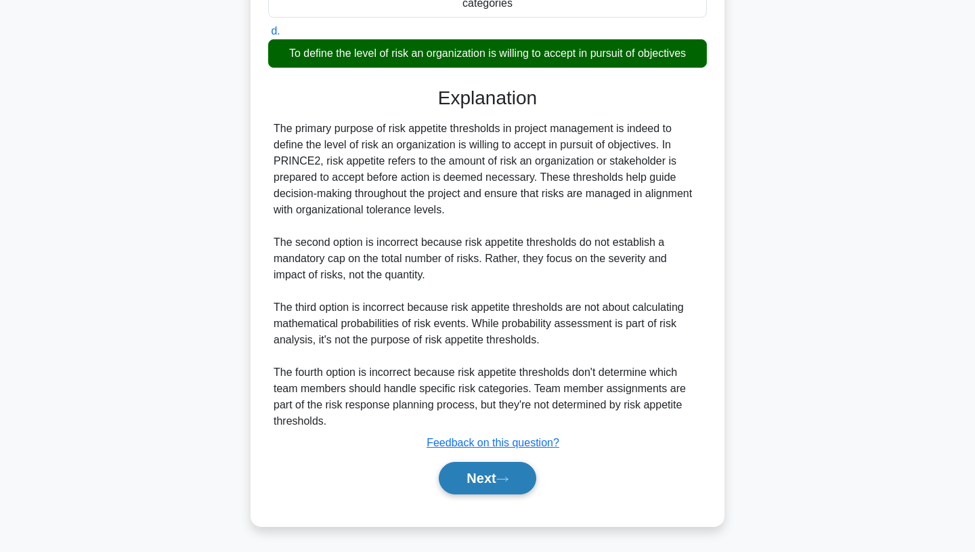
click at [483, 477] on button "Next" at bounding box center [487, 478] width 97 height 32
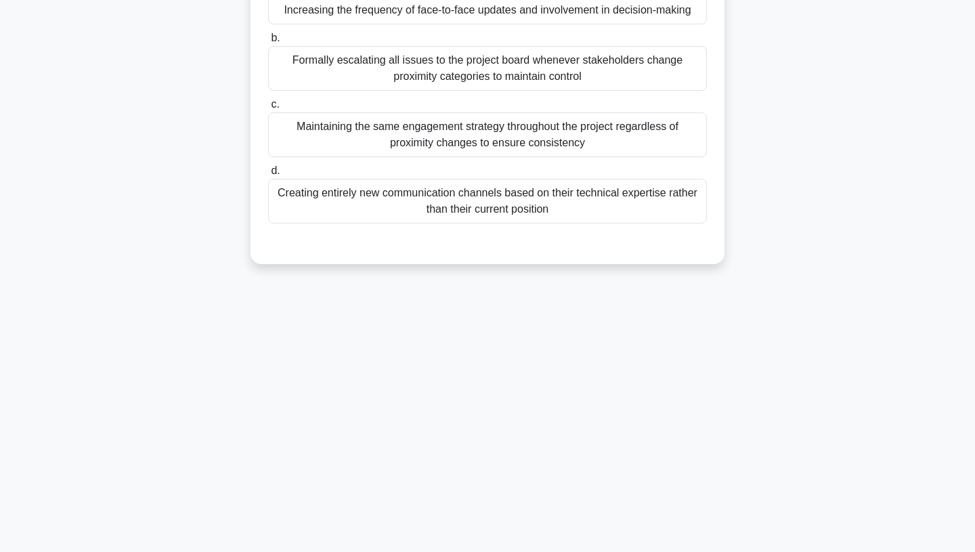
scroll to position [0, 0]
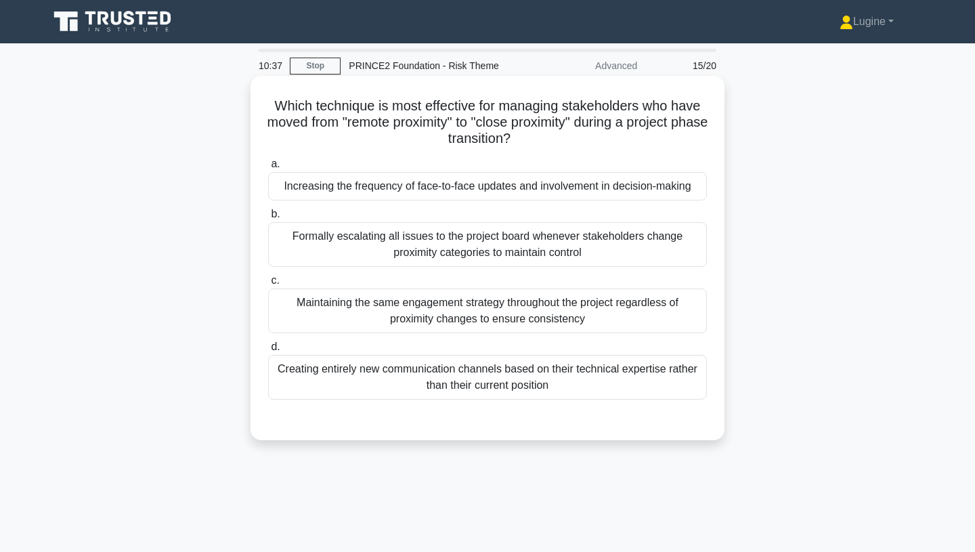
click at [463, 181] on div "Increasing the frequency of face-to-face updates and involvement in decision-ma…" at bounding box center [487, 186] width 439 height 28
click at [268, 169] on input "a. Increasing the frequency of face-to-face updates and involvement in decision…" at bounding box center [268, 164] width 0 height 9
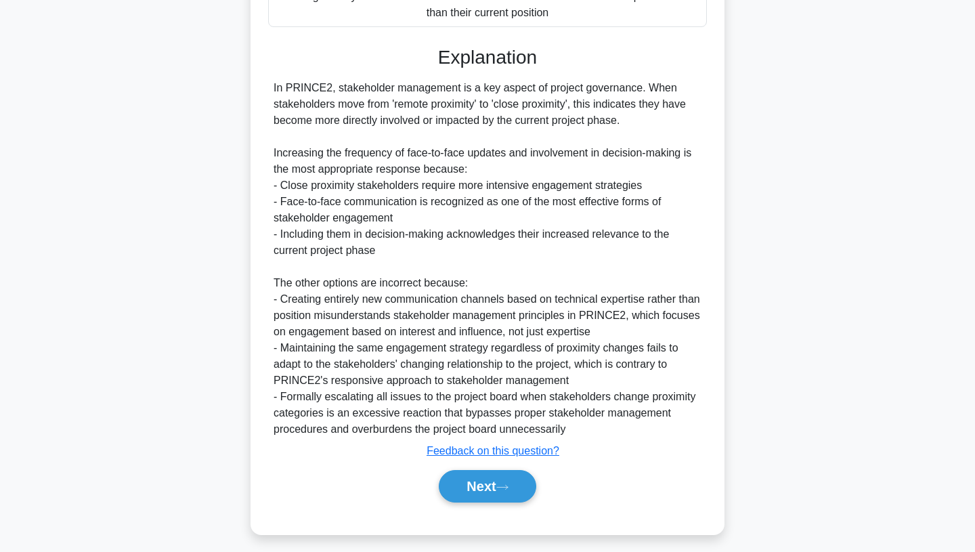
scroll to position [381, 0]
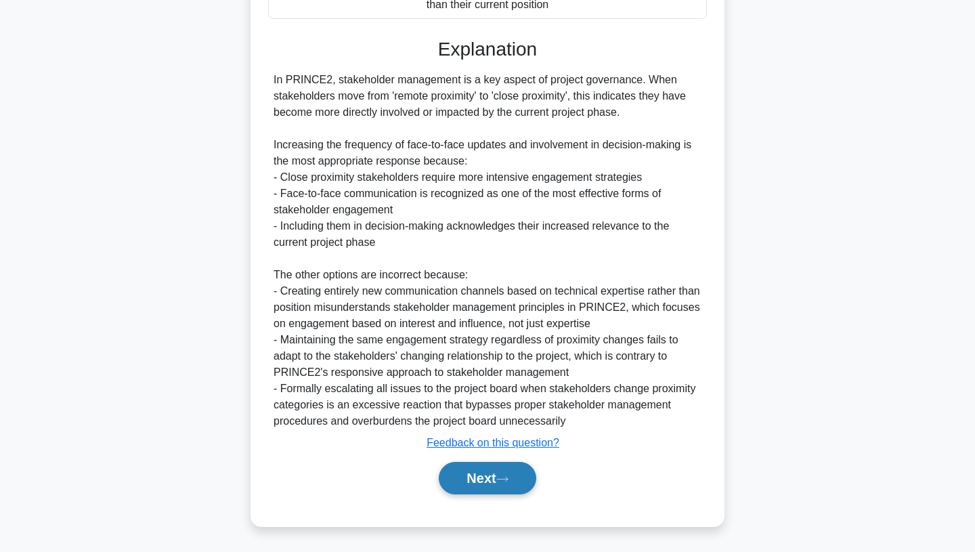
click at [503, 472] on button "Next" at bounding box center [487, 478] width 97 height 32
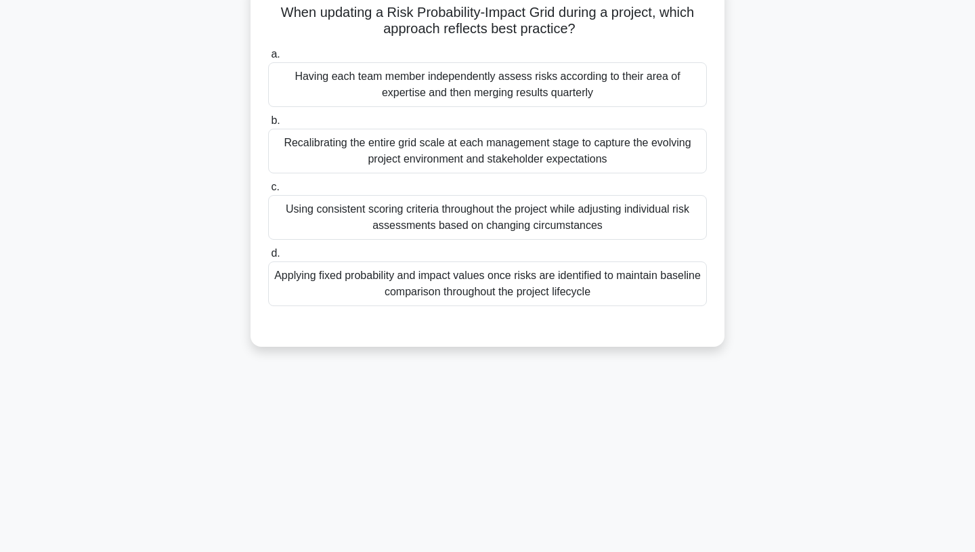
scroll to position [0, 0]
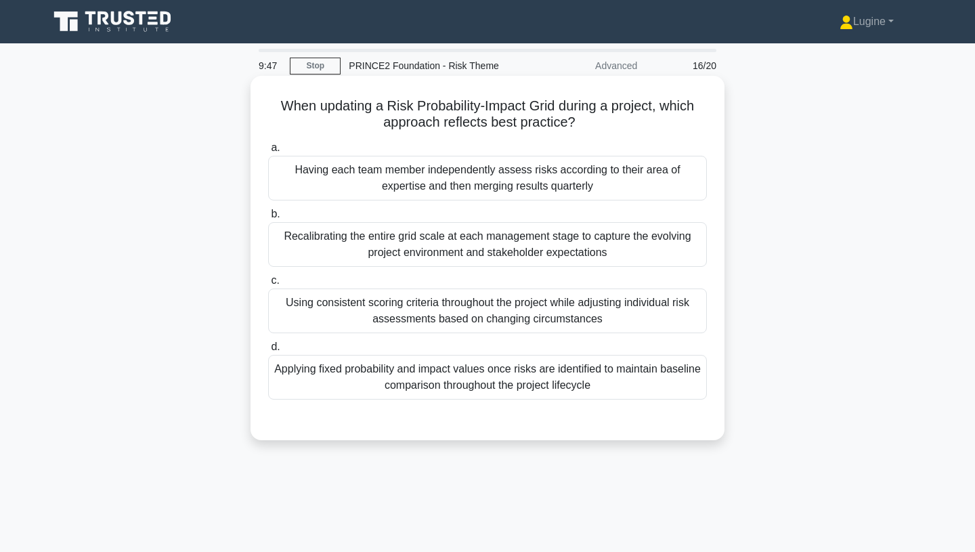
click at [542, 312] on div "Using consistent scoring criteria throughout the project while adjusting indivi…" at bounding box center [487, 310] width 439 height 45
click at [268, 285] on input "c. Using consistent scoring criteria throughout the project while adjusting ind…" at bounding box center [268, 280] width 0 height 9
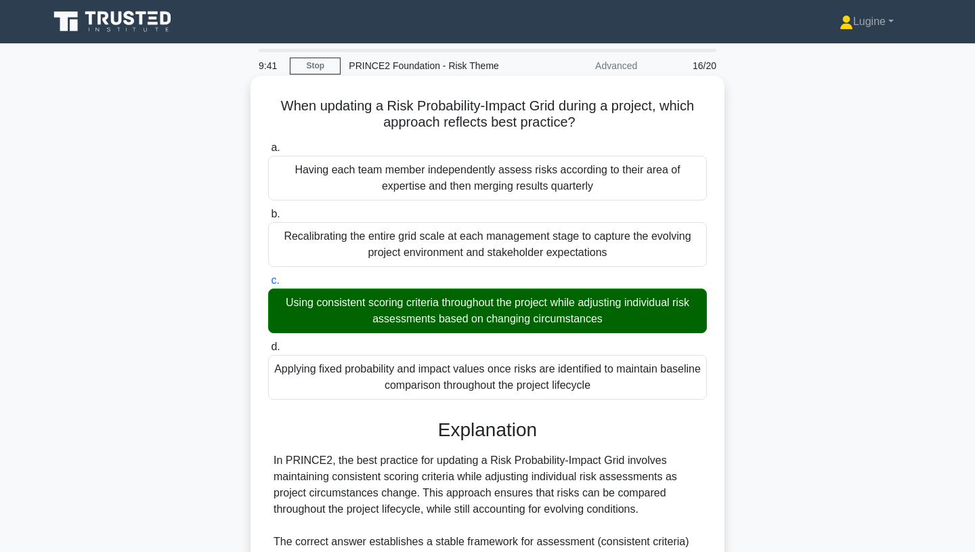
drag, startPoint x: 282, startPoint y: 101, endPoint x: 680, endPoint y: 391, distance: 492.2
click at [680, 391] on div "When updating a Risk Probability-Impact Grid during a project, which approach r…" at bounding box center [487, 466] width 463 height 771
copy div "When updating a Risk Probability-Impact Grid during a project, which approach r…"
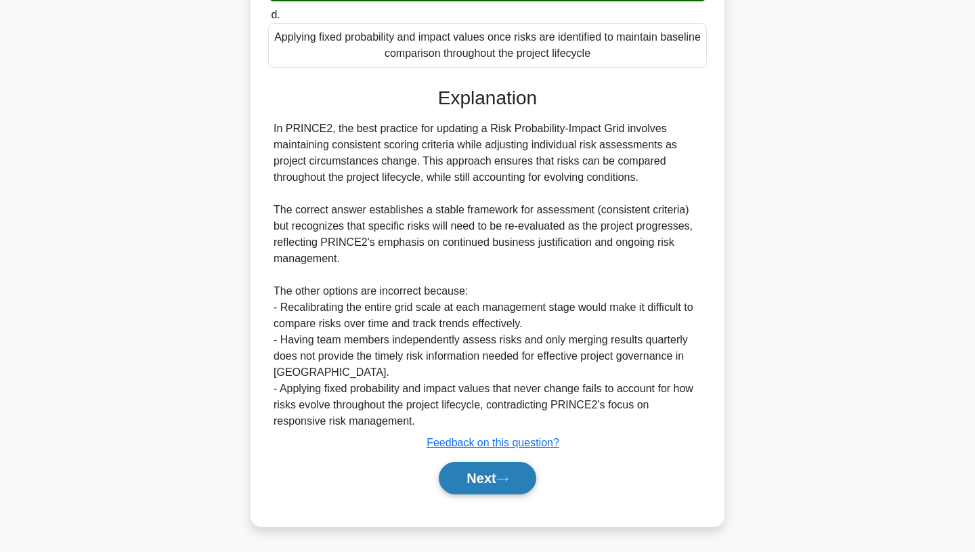
click at [500, 476] on button "Next" at bounding box center [487, 478] width 97 height 32
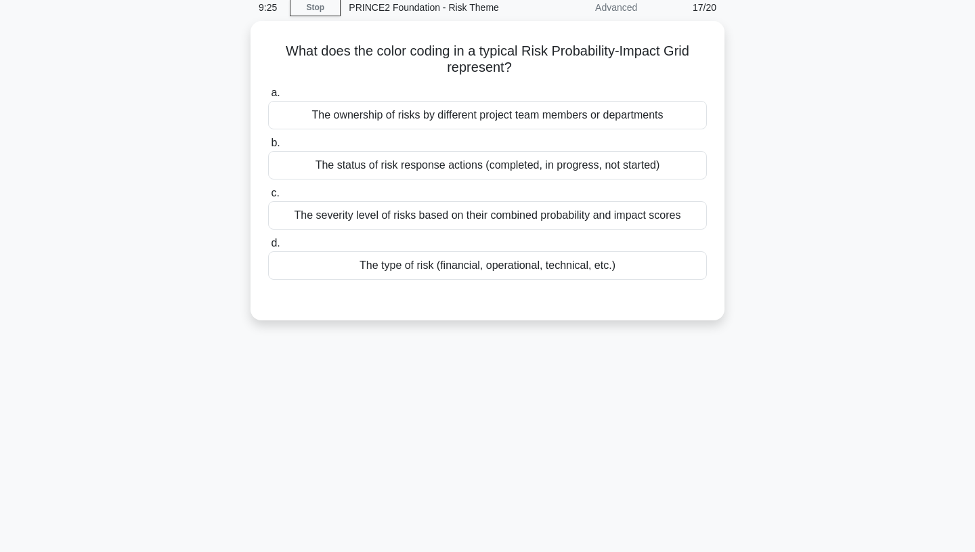
scroll to position [0, 0]
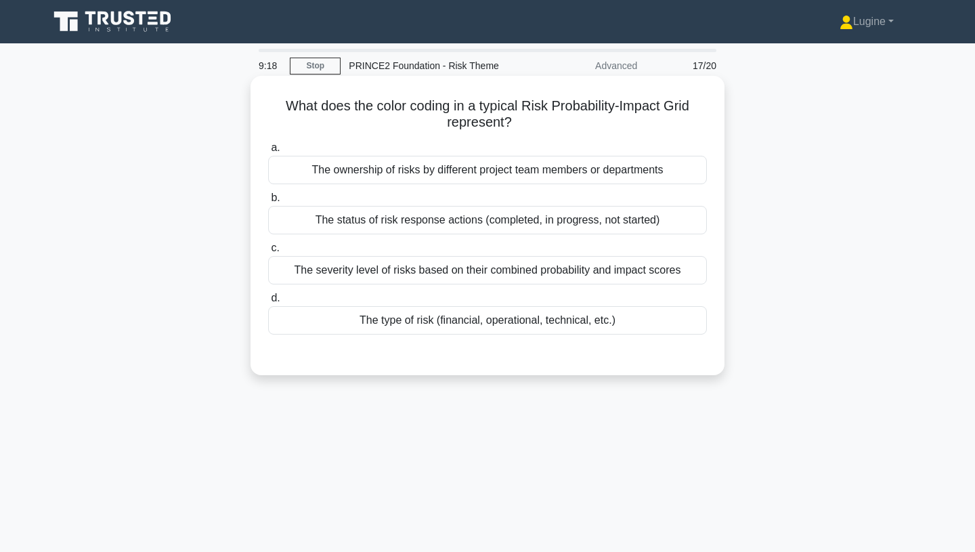
click at [533, 277] on div "The severity level of risks based on their combined probability and impact scor…" at bounding box center [487, 270] width 439 height 28
click at [268, 253] on input "c. The severity level of risks based on their combined probability and impact s…" at bounding box center [268, 248] width 0 height 9
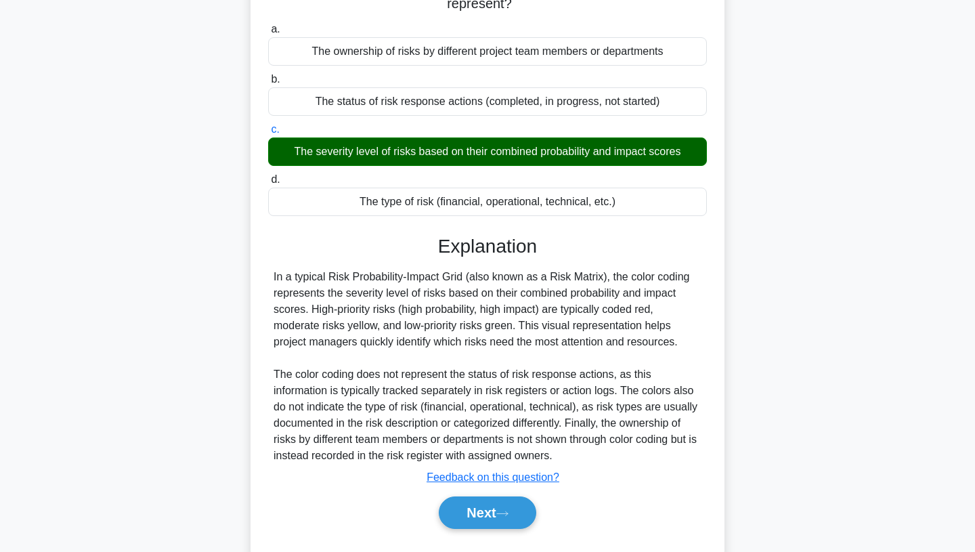
scroll to position [179, 0]
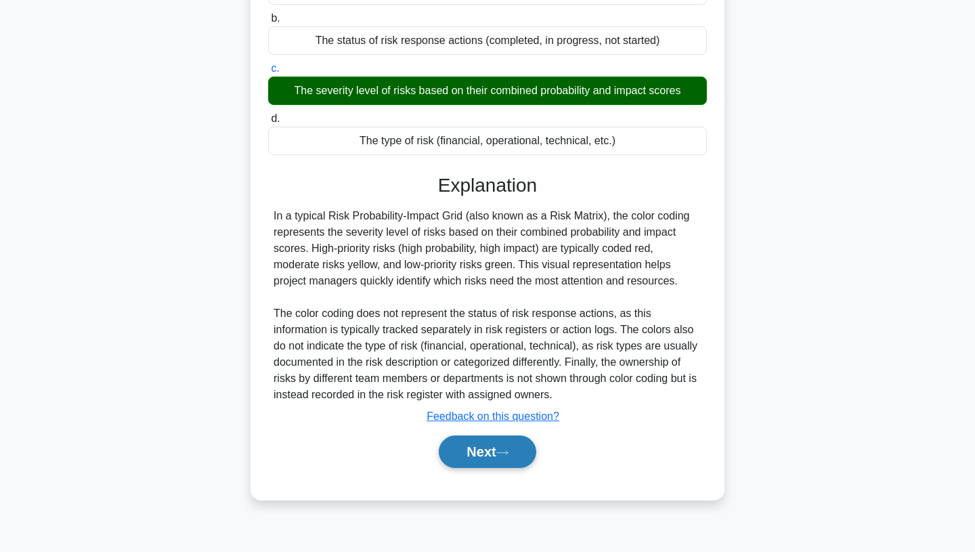
click at [510, 460] on button "Next" at bounding box center [487, 451] width 97 height 32
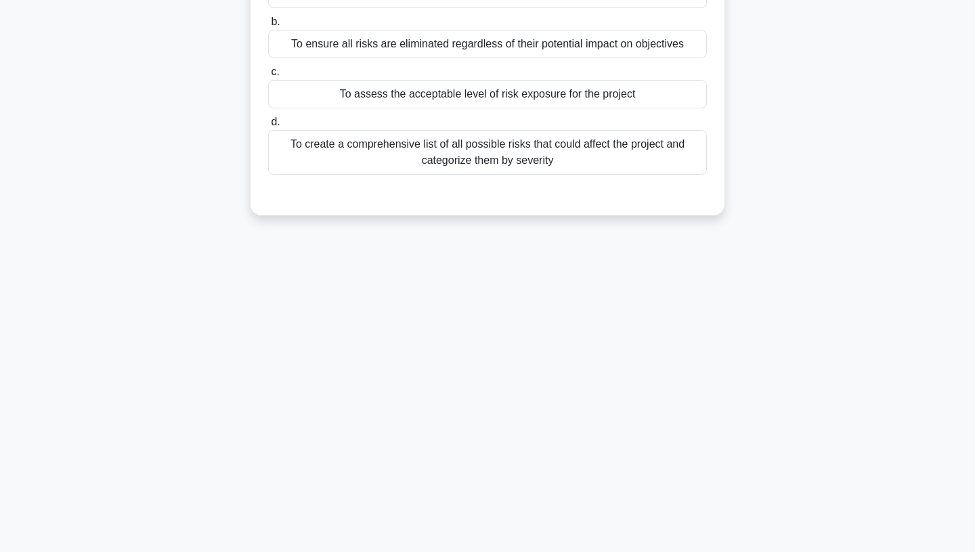
scroll to position [0, 0]
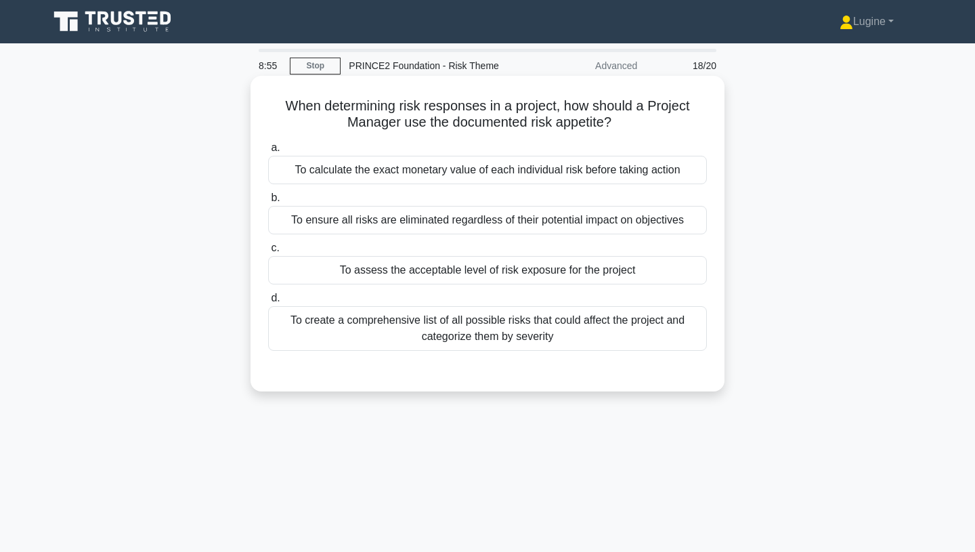
click at [559, 333] on div "To create a comprehensive list of all possible risks that could affect the proj…" at bounding box center [487, 328] width 439 height 45
click at [268, 303] on input "d. To create a comprehensive list of all possible risks that could affect the p…" at bounding box center [268, 298] width 0 height 9
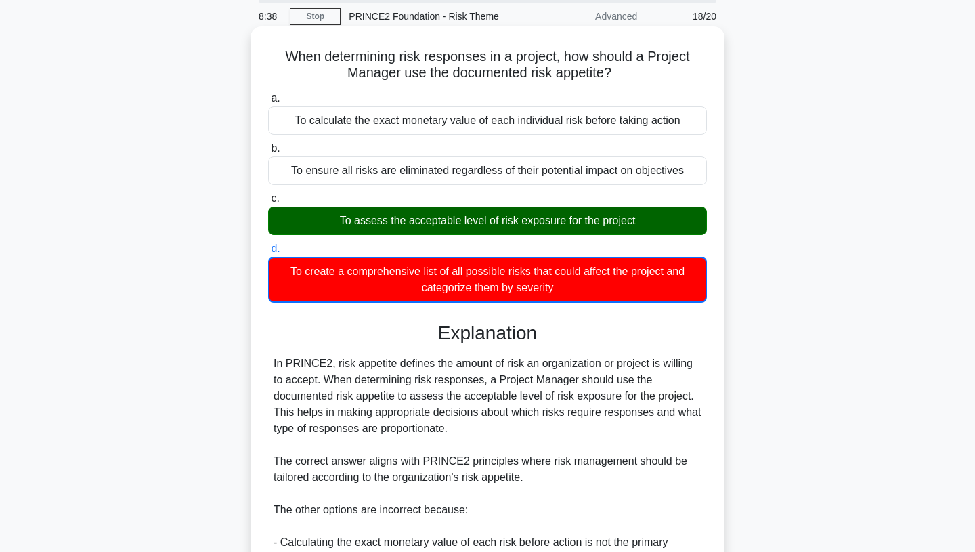
scroll to position [49, 0]
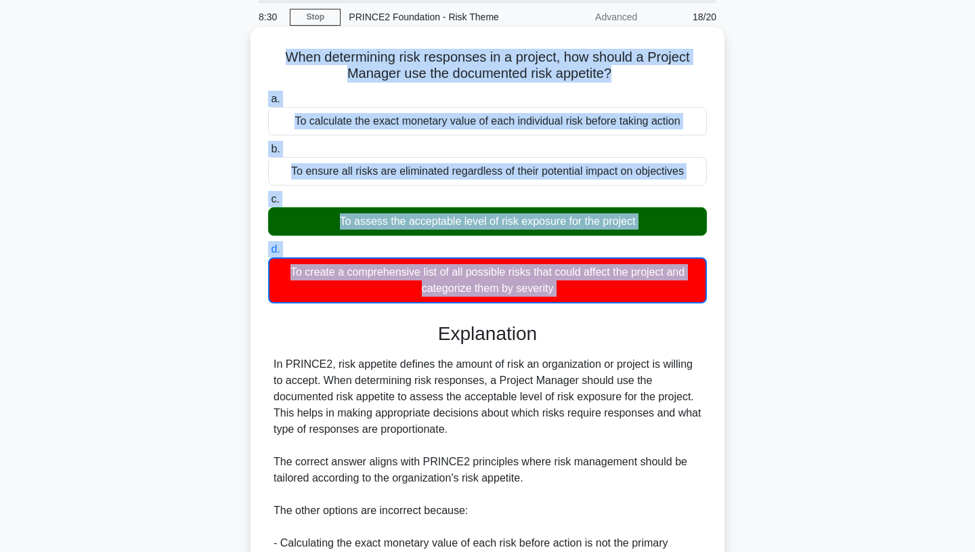
drag, startPoint x: 290, startPoint y: 58, endPoint x: 640, endPoint y: 308, distance: 429.5
click at [640, 308] on div "When determining risk responses in a project, how should a Project Manager use …" at bounding box center [487, 418] width 463 height 772
copy div "When determining risk responses in a project, how should a Project Manager use …"
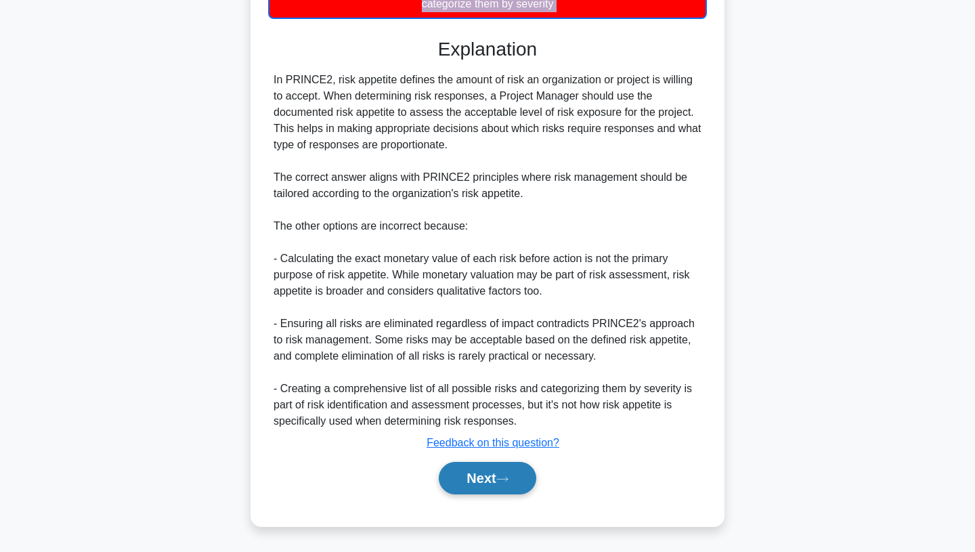
click at [515, 480] on button "Next" at bounding box center [487, 478] width 97 height 32
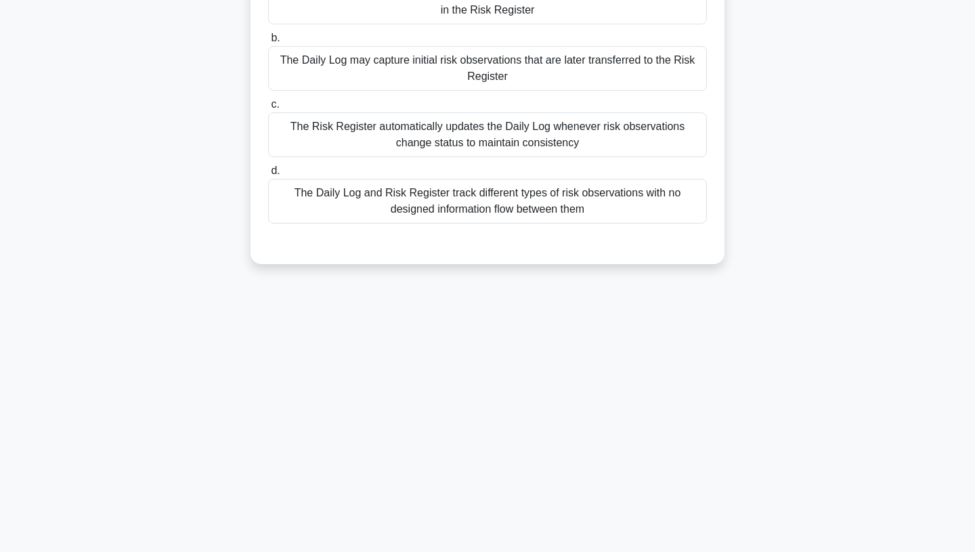
scroll to position [0, 0]
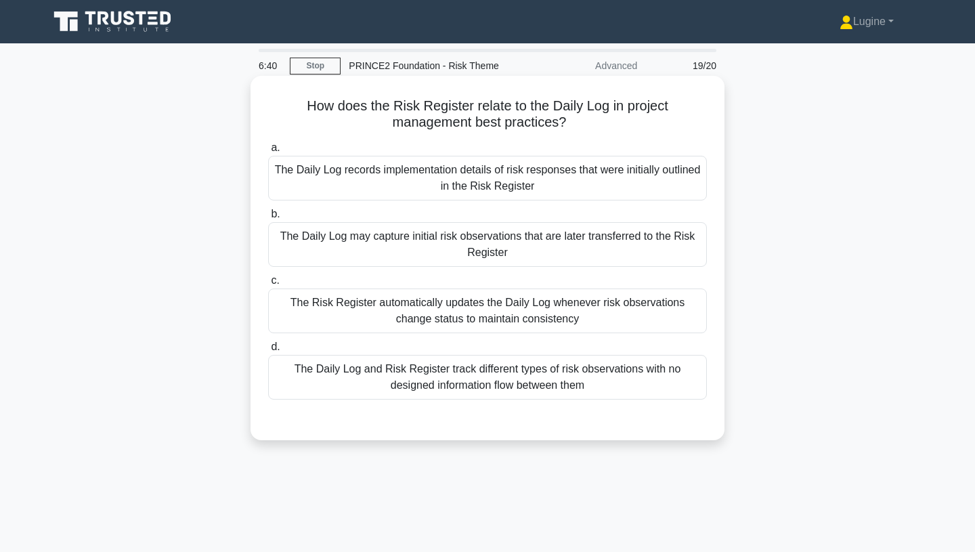
click at [494, 241] on div "The Daily Log may capture initial risk observations that are later transferred …" at bounding box center [487, 244] width 439 height 45
click at [268, 219] on input "b. The Daily Log may capture initial risk observations that are later transferr…" at bounding box center [268, 214] width 0 height 9
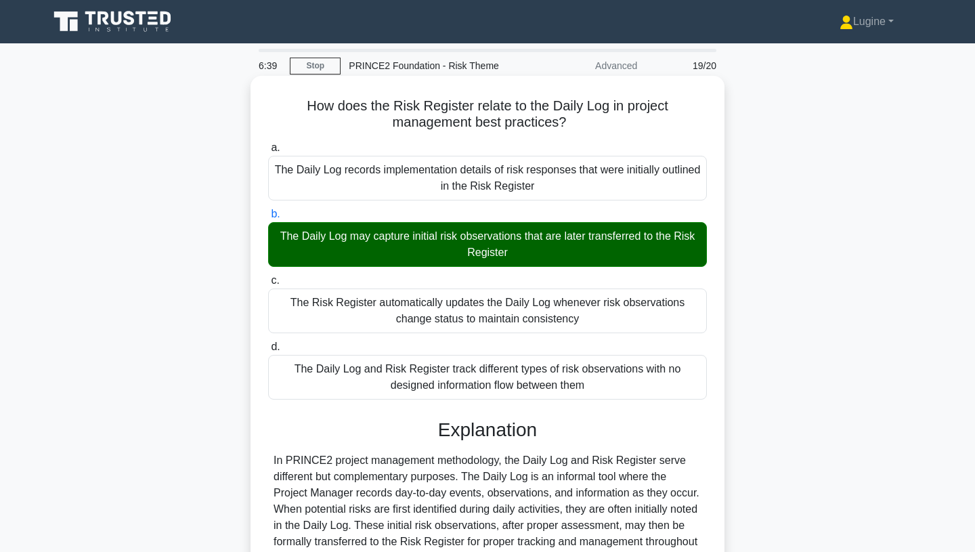
scroll to position [316, 0]
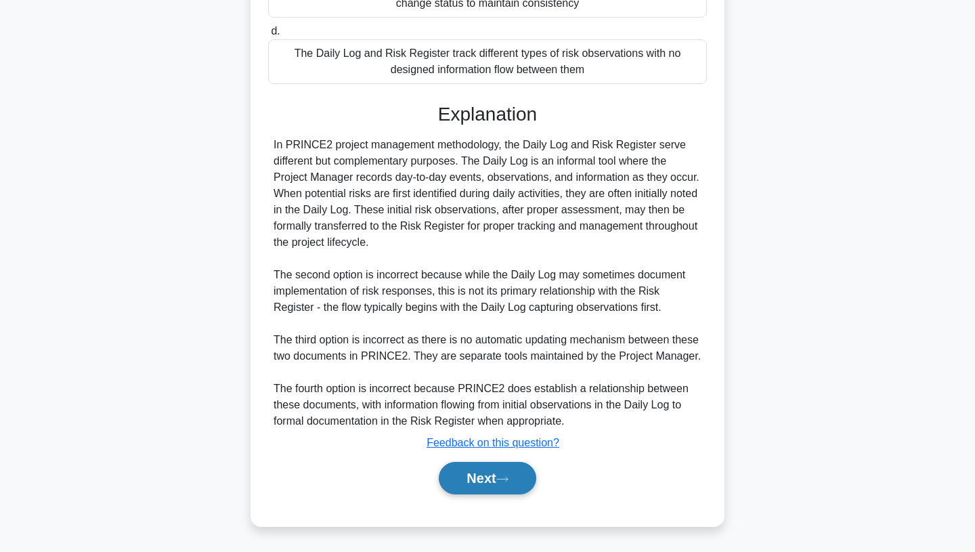
click at [487, 467] on button "Next" at bounding box center [487, 478] width 97 height 32
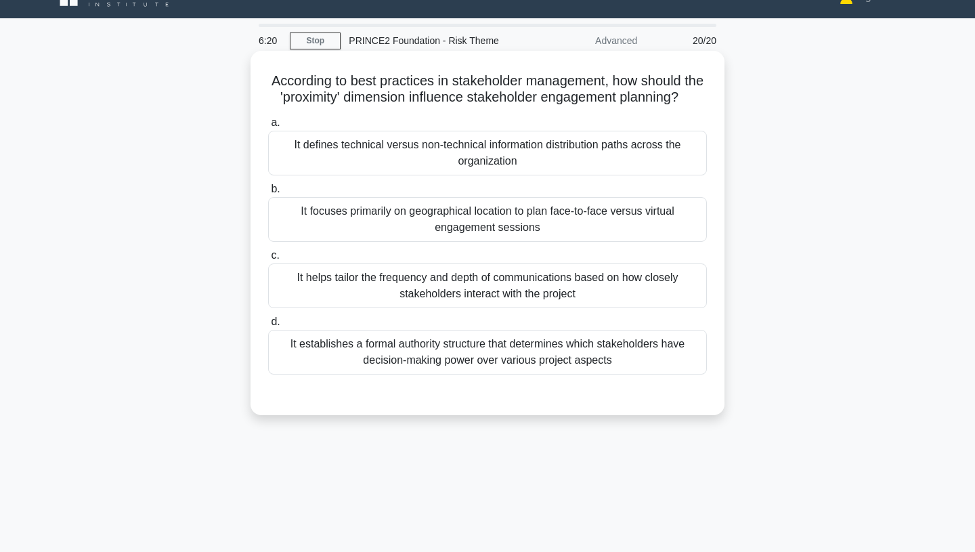
scroll to position [27, 0]
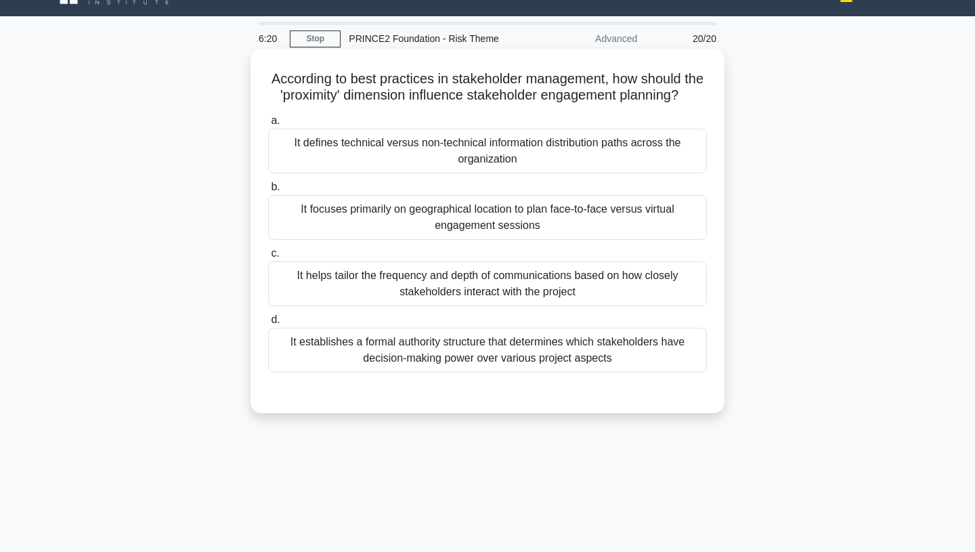
click at [489, 298] on div "It helps tailor the frequency and depth of communications based on how closely …" at bounding box center [487, 283] width 439 height 45
click at [268, 258] on input "c. It helps tailor the frequency and depth of communications based on how close…" at bounding box center [268, 253] width 0 height 9
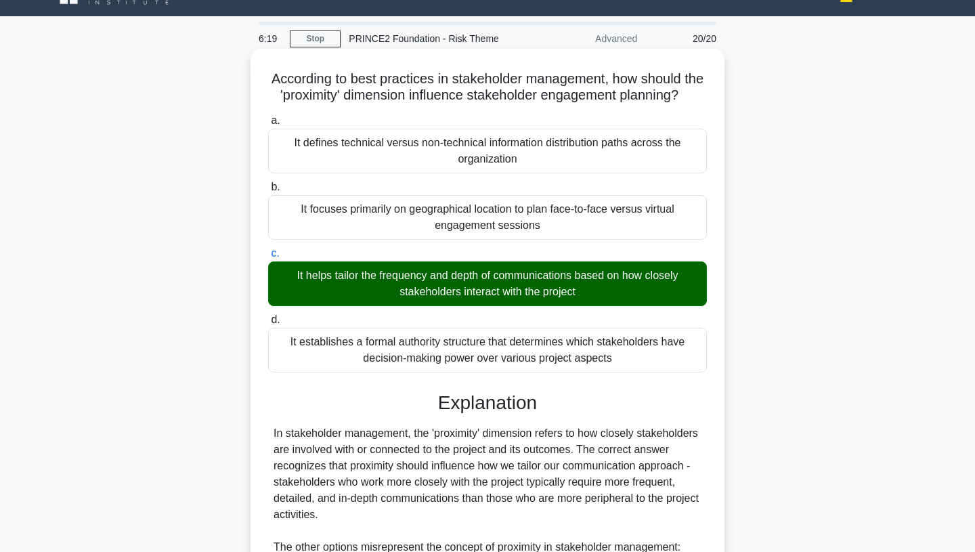
scroll to position [349, 0]
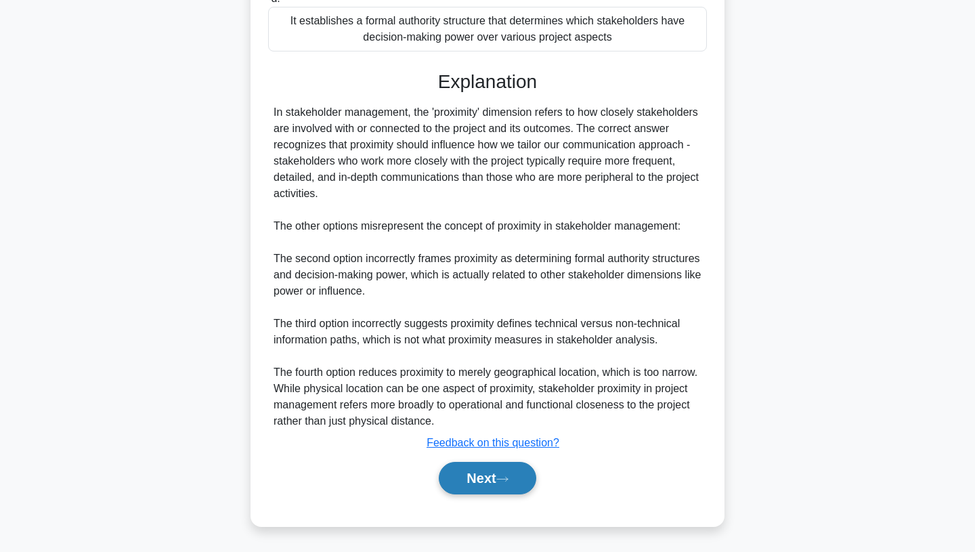
click at [499, 468] on button "Next" at bounding box center [487, 478] width 97 height 32
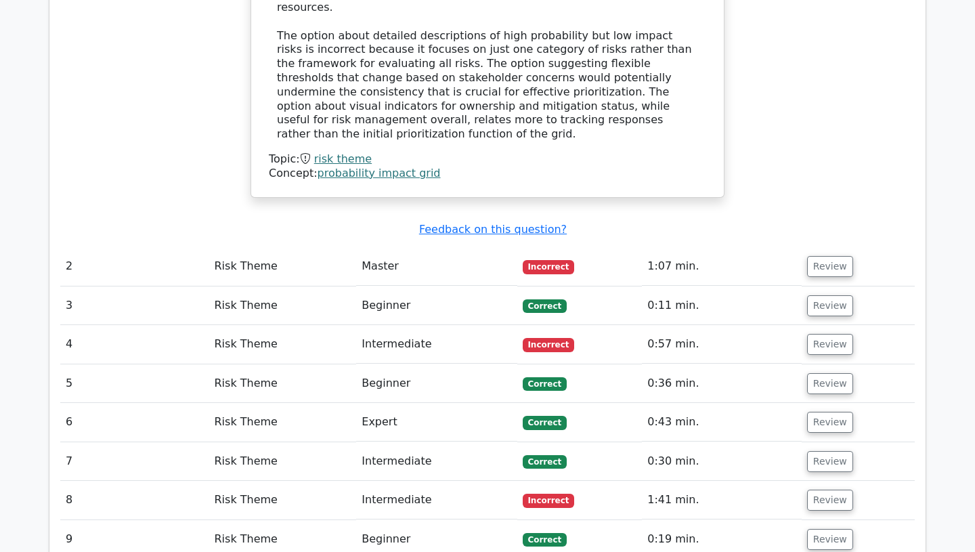
scroll to position [1132, 0]
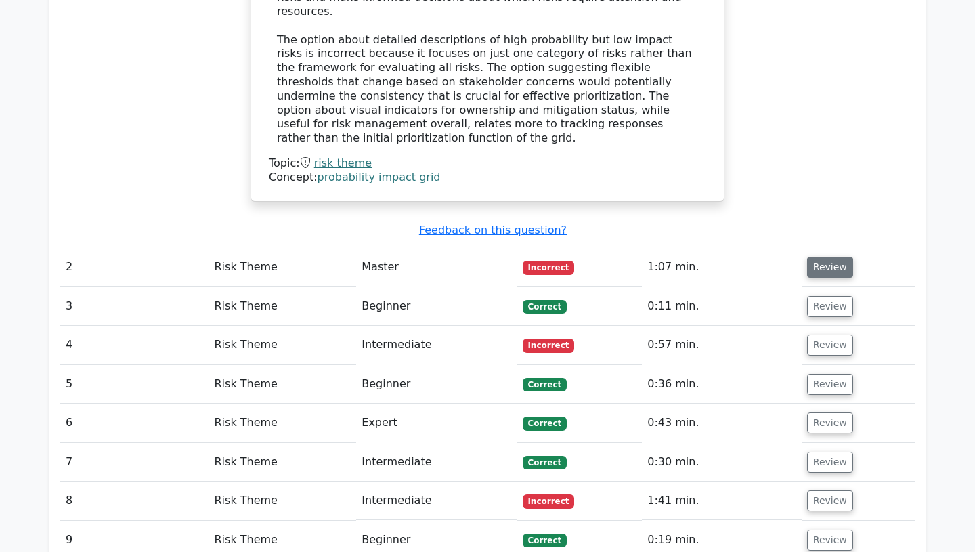
click at [816, 257] on button "Review" at bounding box center [830, 267] width 46 height 21
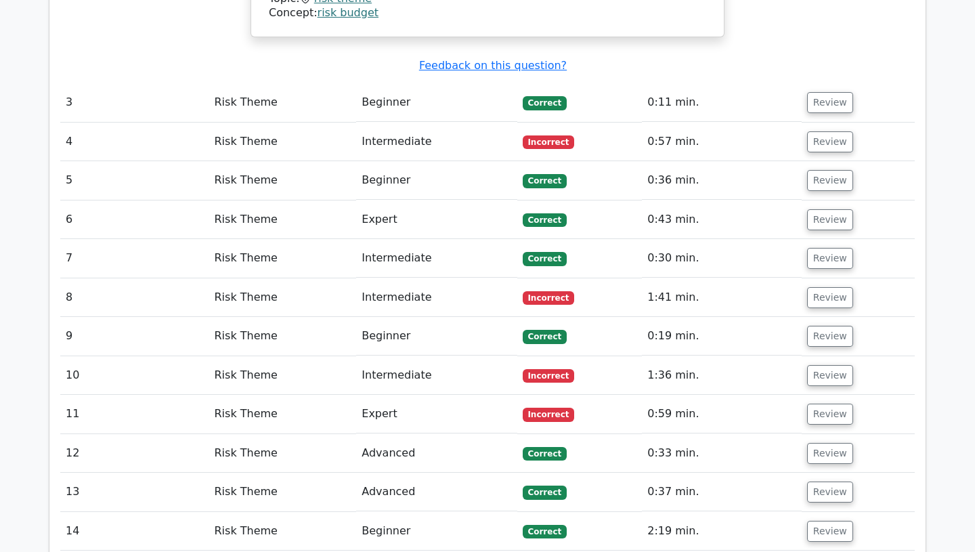
scroll to position [2015, 0]
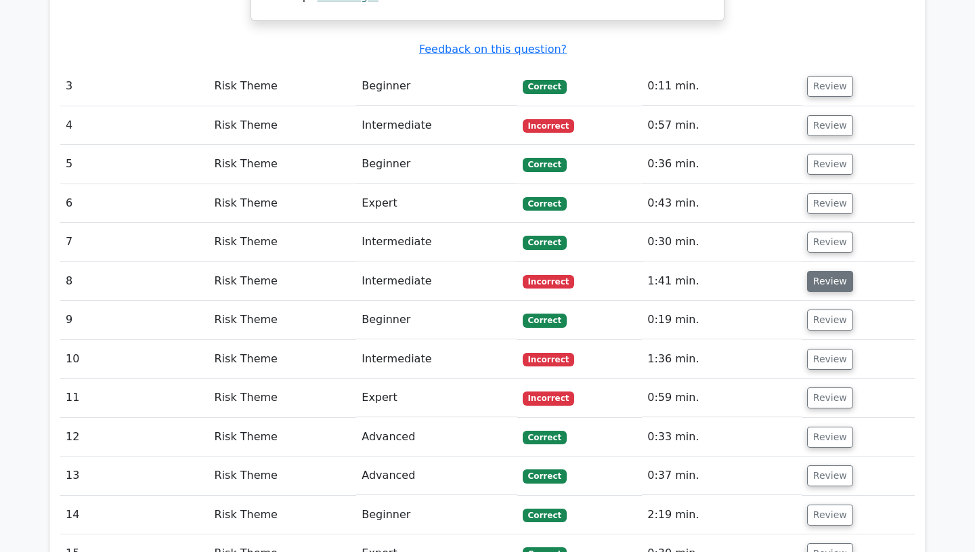
click at [827, 271] on button "Review" at bounding box center [830, 281] width 46 height 21
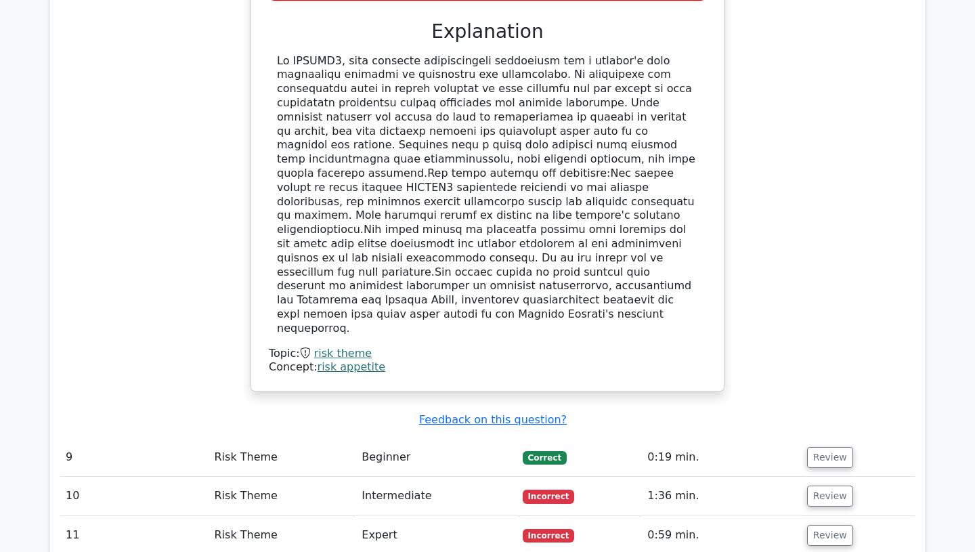
scroll to position [2613, 0]
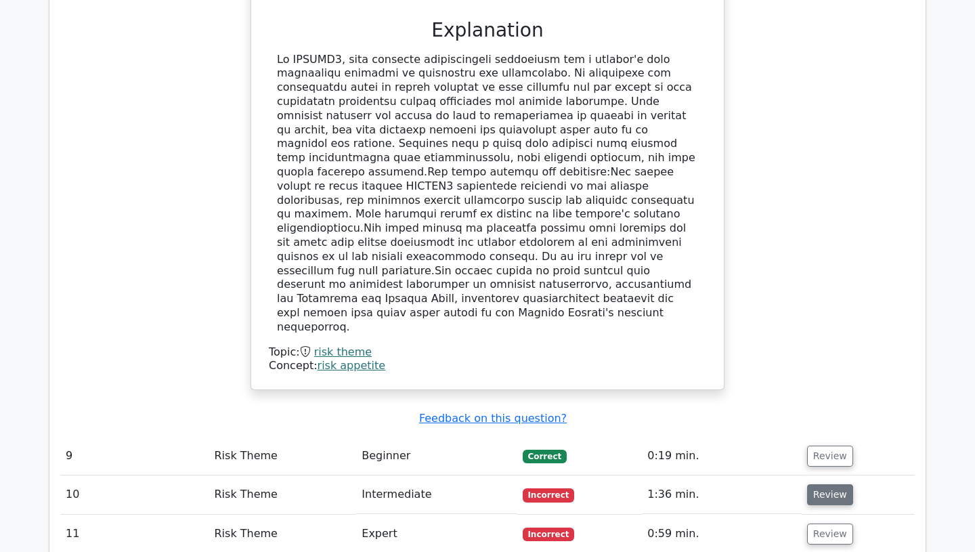
click at [807, 484] on button "Review" at bounding box center [830, 494] width 46 height 21
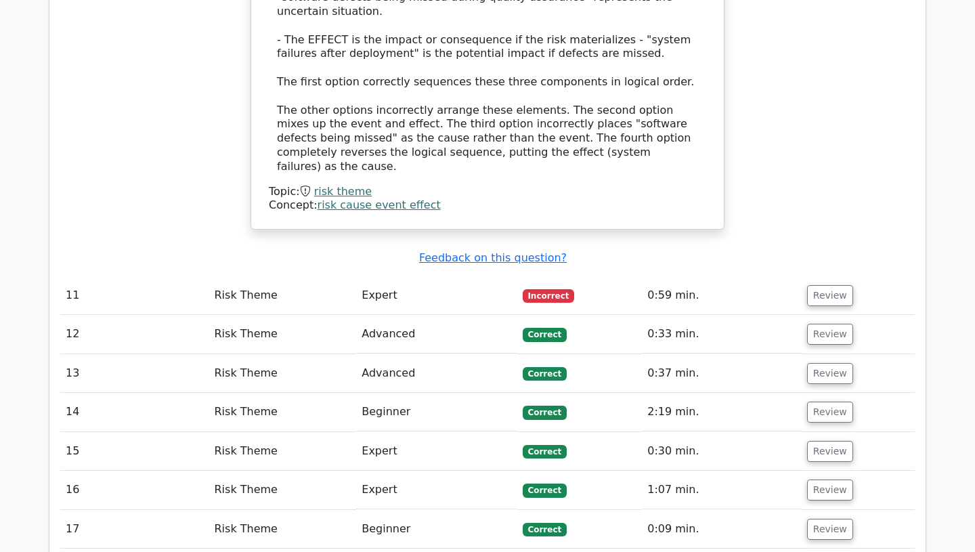
scroll to position [3663, 0]
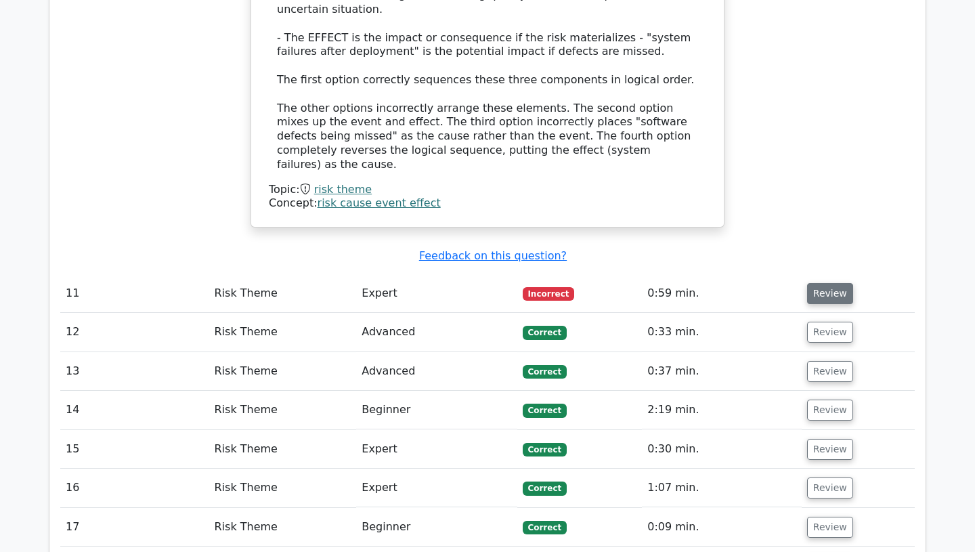
click at [827, 283] on button "Review" at bounding box center [830, 293] width 46 height 21
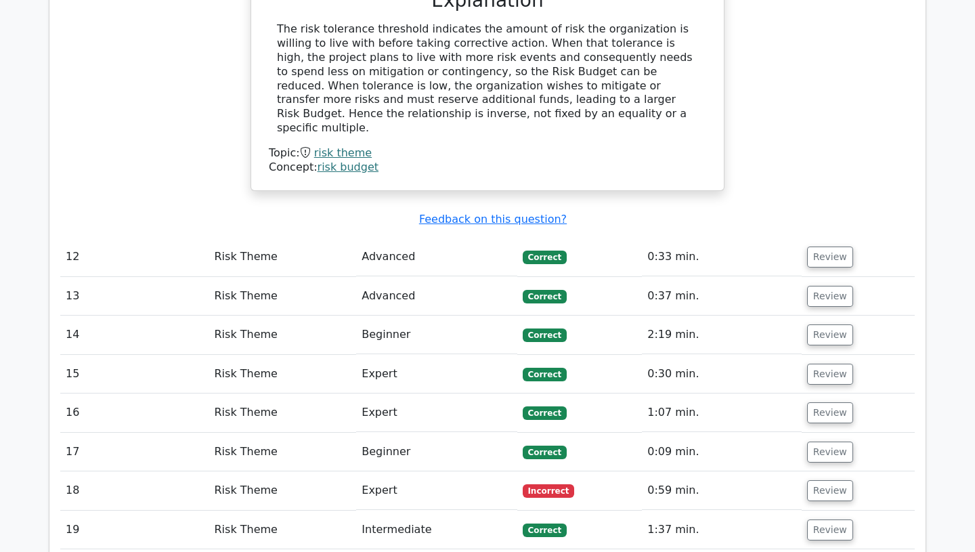
scroll to position [4317, 0]
click at [826, 481] on button "Review" at bounding box center [830, 491] width 46 height 21
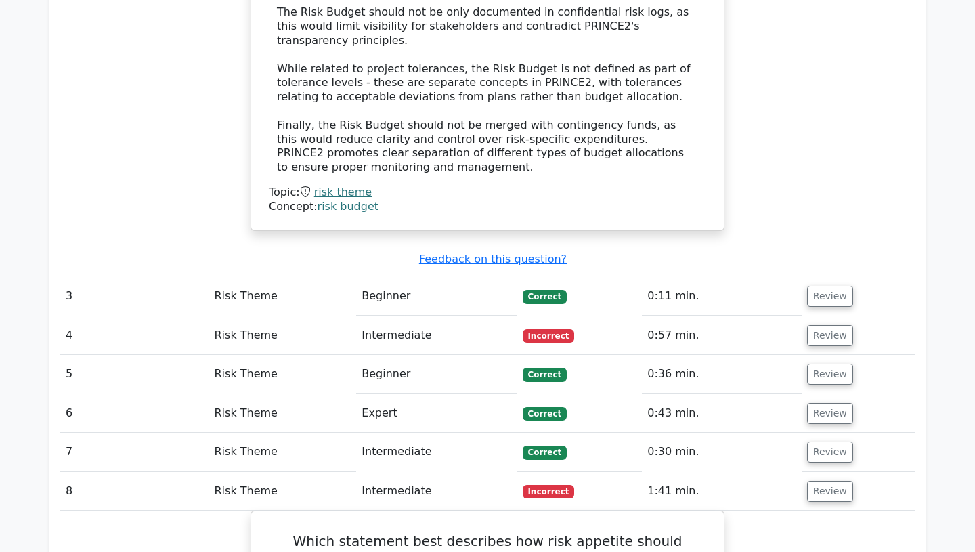
scroll to position [1854, 0]
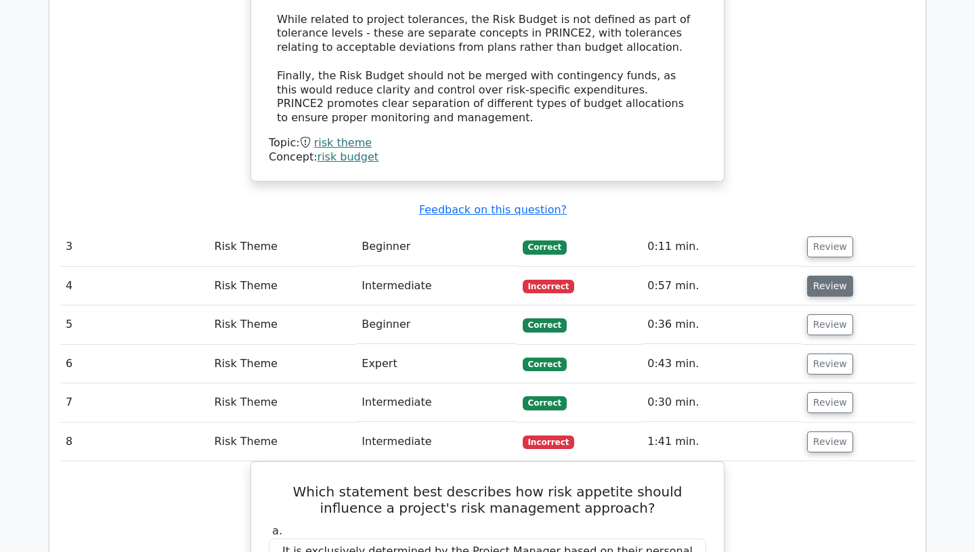
click at [825, 276] on button "Review" at bounding box center [830, 286] width 46 height 21
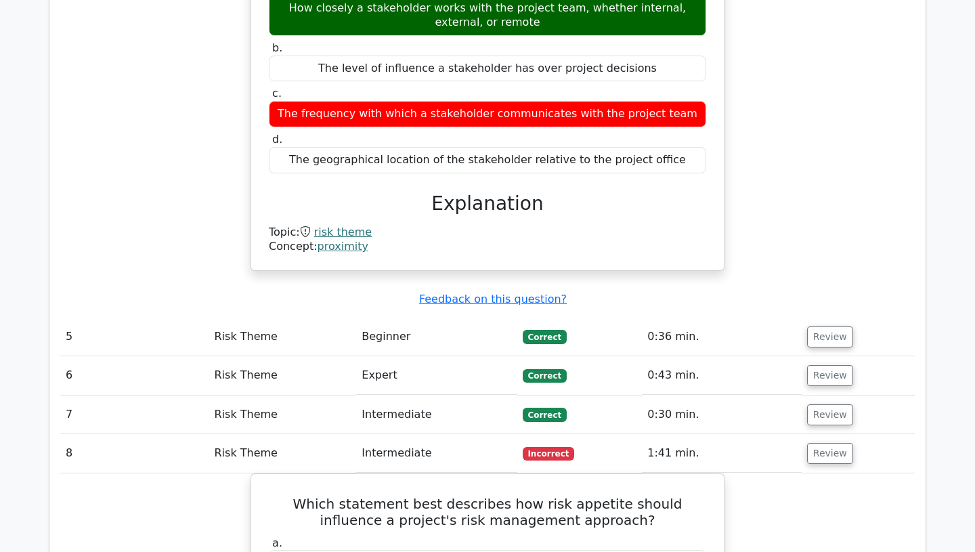
scroll to position [2248, 0]
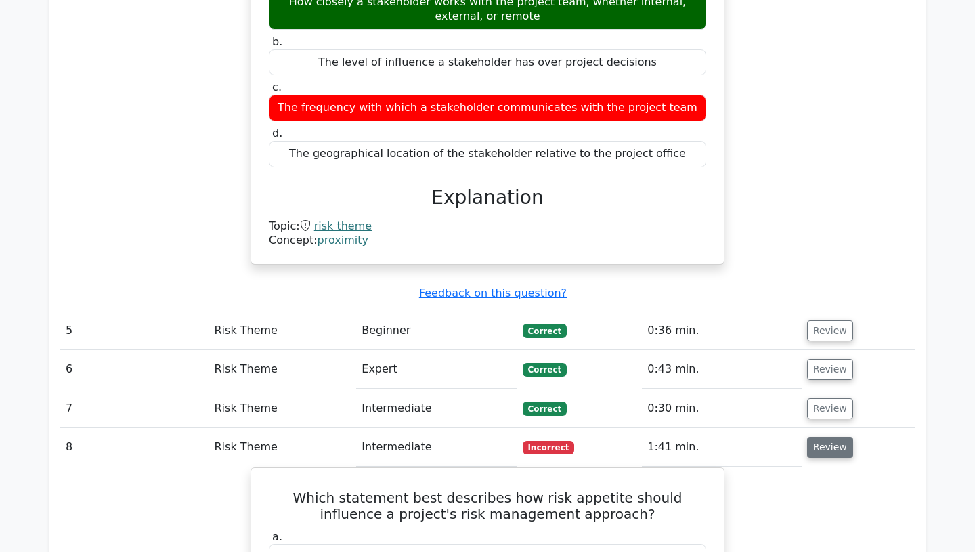
click at [829, 437] on button "Review" at bounding box center [830, 447] width 46 height 21
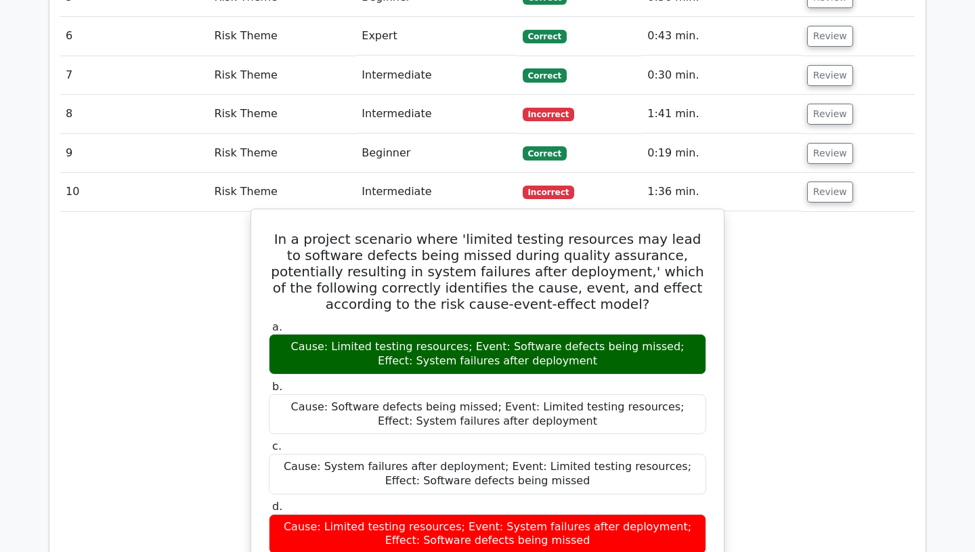
scroll to position [2592, 0]
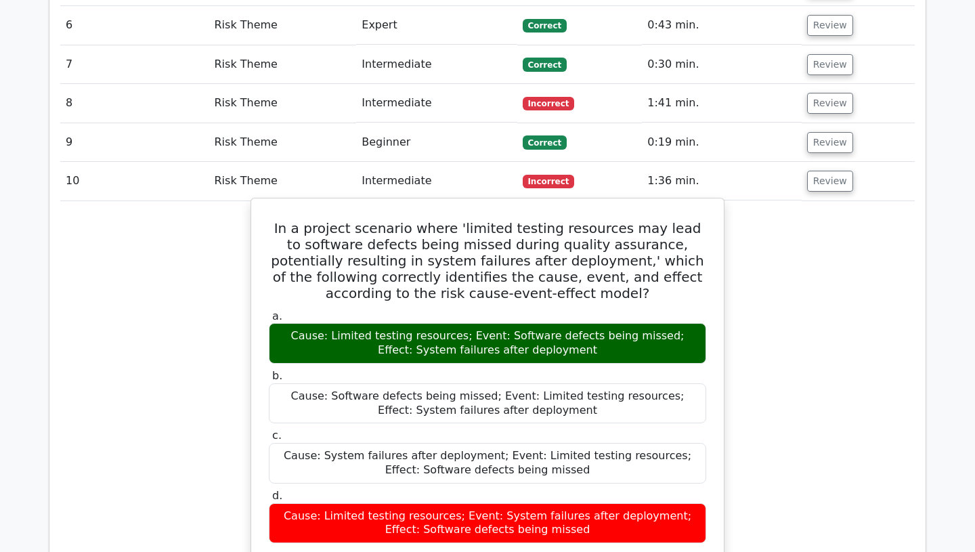
drag, startPoint x: 287, startPoint y: 172, endPoint x: 639, endPoint y: 477, distance: 465.6
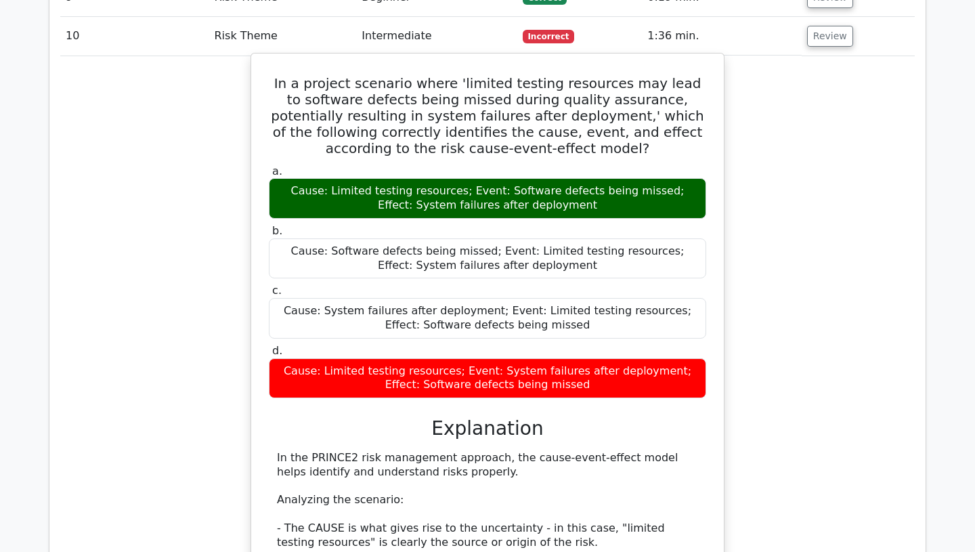
scroll to position [2741, 0]
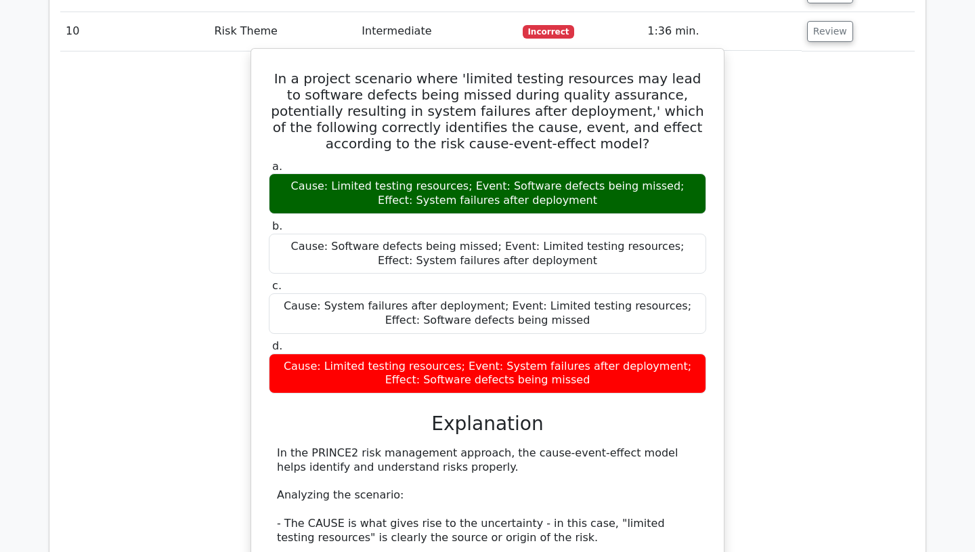
copy div "In a project scenario where 'limited testing resources may lead to software def…"
